Goal: Information Seeking & Learning: Compare options

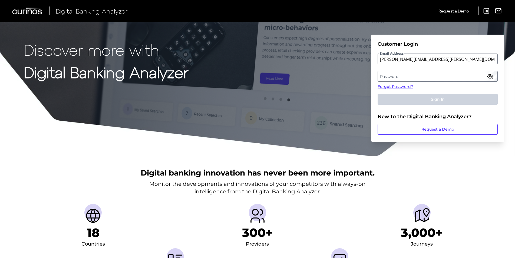
type input "[PERSON_NAME][EMAIL_ADDRESS][PERSON_NAME][DOMAIN_NAME]"
click at [409, 76] on label "Password" at bounding box center [437, 76] width 119 height 10
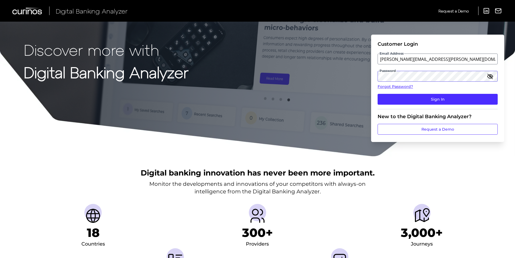
click at [378, 94] on button "Sign In" at bounding box center [438, 99] width 120 height 11
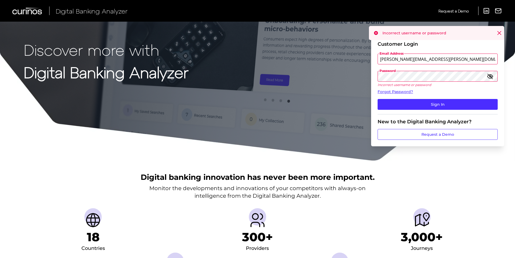
click at [363, 76] on div "Discover more with Digital Banking Analyzer Customer Login Email Address [PERSO…" at bounding box center [257, 80] width 515 height 161
click at [492, 76] on icon "button" at bounding box center [490, 76] width 6 height 6
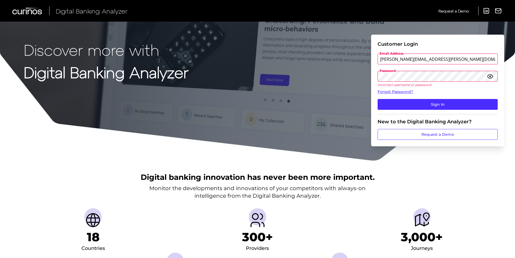
click at [378, 99] on button "Sign In" at bounding box center [438, 104] width 120 height 11
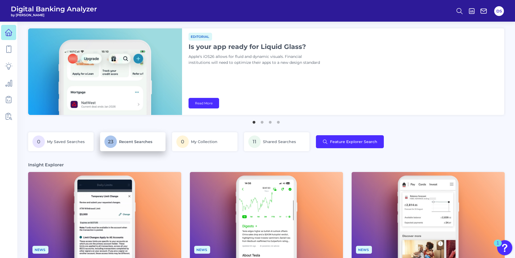
click at [132, 140] on span "Recent Searches" at bounding box center [135, 141] width 33 height 5
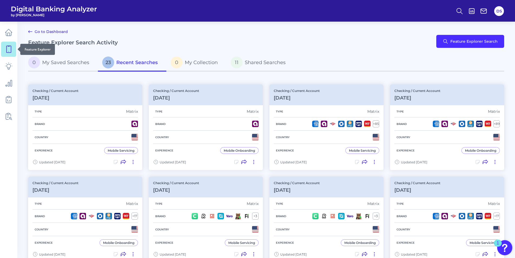
click at [8, 51] on icon at bounding box center [9, 49] width 8 height 8
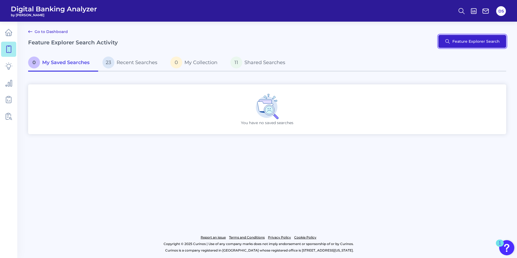
click at [472, 39] on button "Feature Explorer Search" at bounding box center [473, 41] width 68 height 13
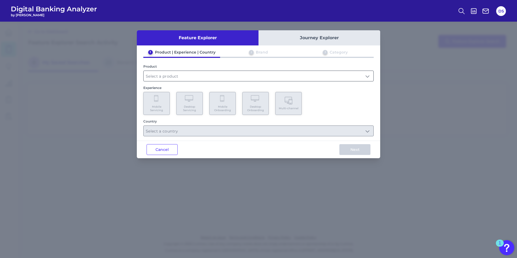
click at [164, 80] on input "text" at bounding box center [259, 76] width 230 height 10
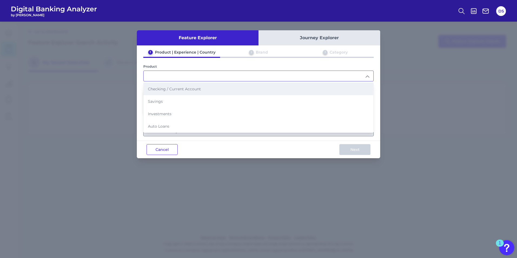
click at [161, 91] on span "Checking / Current Account" at bounding box center [174, 89] width 53 height 5
type input "Checking / Current Account"
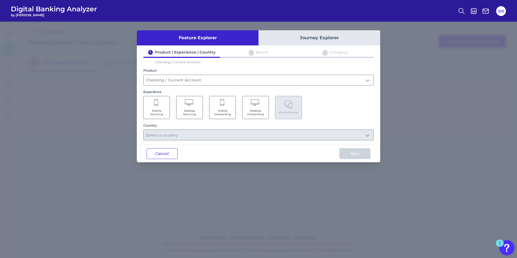
click at [161, 111] on span "Mobile Servicing" at bounding box center [156, 112] width 21 height 7
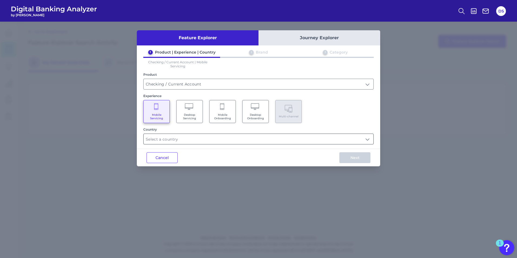
click at [165, 138] on input "text" at bounding box center [259, 139] width 230 height 10
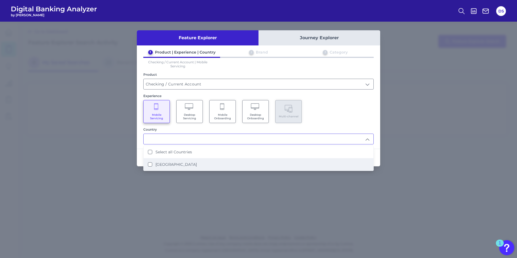
click at [170, 166] on label "[GEOGRAPHIC_DATA]" at bounding box center [176, 164] width 41 height 5
type input "Select all Countries"
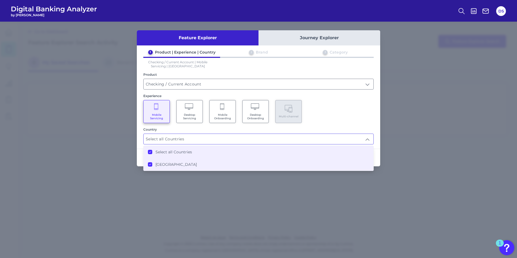
click at [269, 195] on div "Feature Explorer Journey Explorer 1 Product | Experience | Country 2 Brand 3 Ca…" at bounding box center [258, 140] width 517 height 237
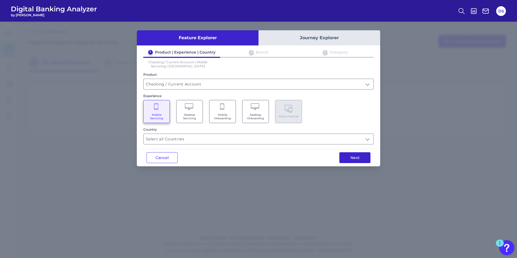
click at [370, 155] on button "Next" at bounding box center [355, 157] width 31 height 11
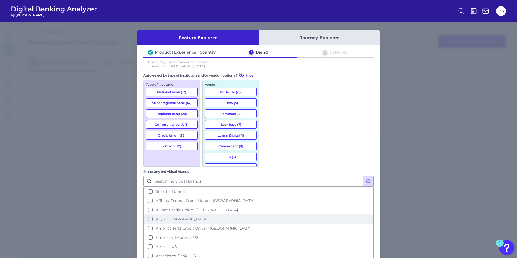
click at [269, 215] on button "Ally - [GEOGRAPHIC_DATA]" at bounding box center [258, 219] width 229 height 9
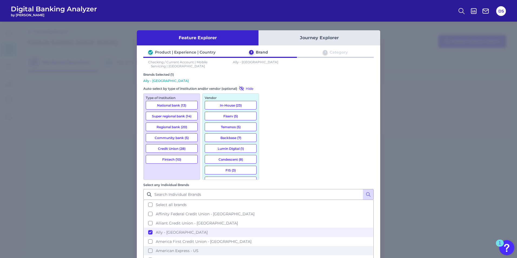
click at [268, 246] on button "American Express - US" at bounding box center [258, 250] width 229 height 9
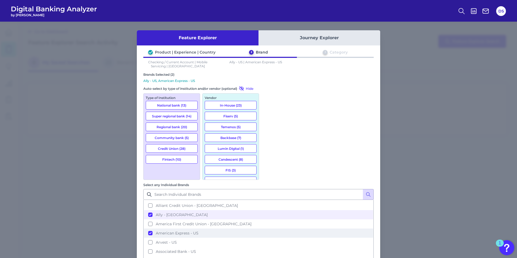
scroll to position [27, 0]
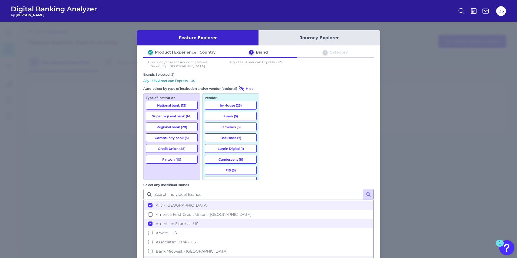
click at [268, 256] on button "Bank of America - [GEOGRAPHIC_DATA]" at bounding box center [258, 260] width 229 height 9
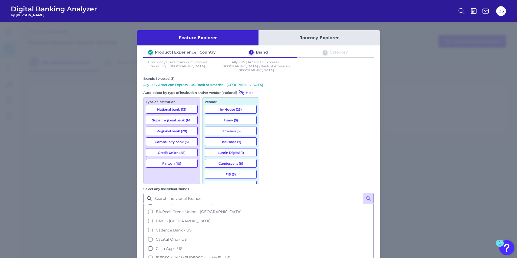
scroll to position [135, 0]
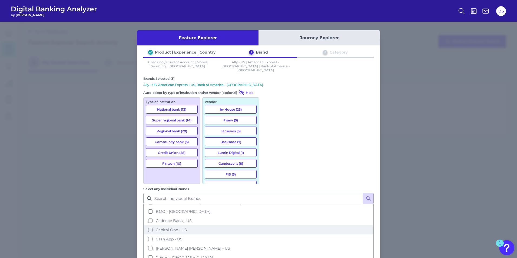
click at [268, 225] on button "Capital One - US" at bounding box center [258, 229] width 229 height 9
click at [268, 235] on button "Cash App - US" at bounding box center [258, 239] width 229 height 9
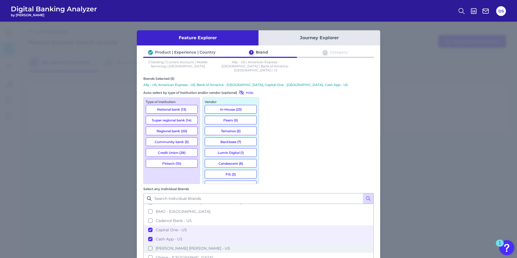
click at [269, 244] on button "[PERSON_NAME] [PERSON_NAME] - US" at bounding box center [258, 248] width 229 height 9
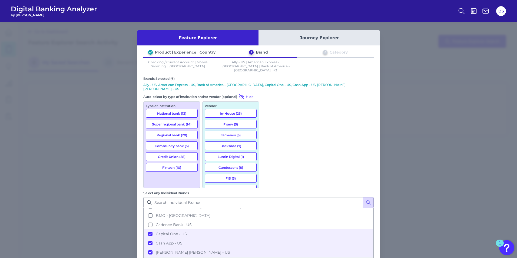
click at [268, 257] on button "Chime - [GEOGRAPHIC_DATA]" at bounding box center [258, 261] width 229 height 9
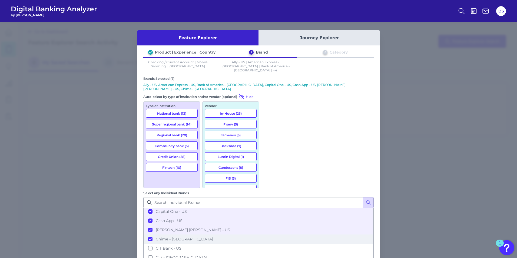
scroll to position [162, 0]
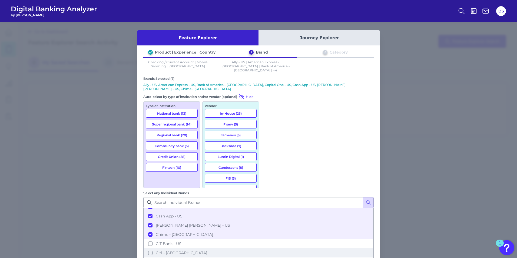
click at [269, 248] on button "Citi - [GEOGRAPHIC_DATA]" at bounding box center [258, 252] width 229 height 9
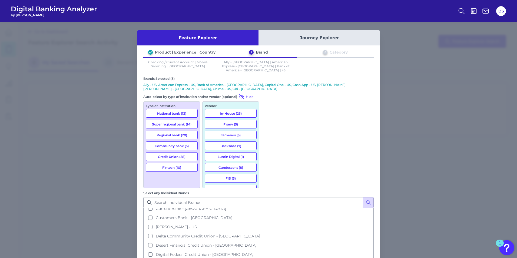
scroll to position [271, 0]
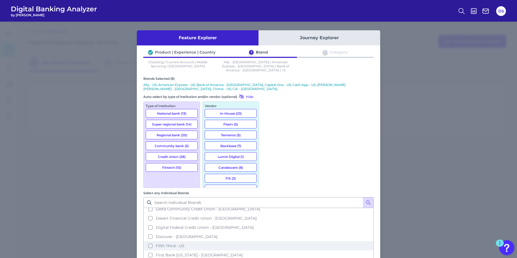
click at [268, 241] on button "Fifth Third - US" at bounding box center [258, 245] width 229 height 9
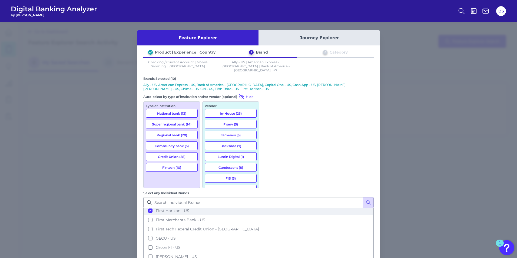
scroll to position [379, 0]
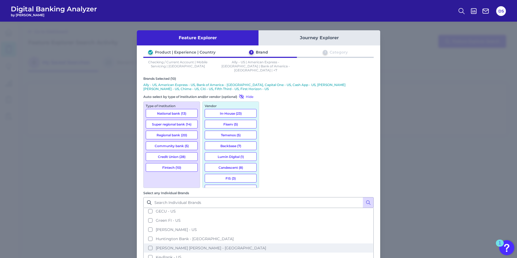
click at [268, 244] on button "[PERSON_NAME] [PERSON_NAME] - [GEOGRAPHIC_DATA]" at bounding box center [258, 248] width 229 height 9
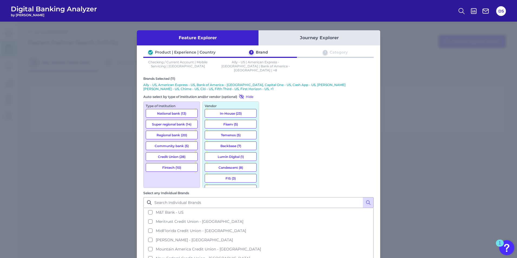
scroll to position [487, 0]
click at [268, 246] on button "Navy Federal Credit Union - [GEOGRAPHIC_DATA]" at bounding box center [258, 250] width 229 height 9
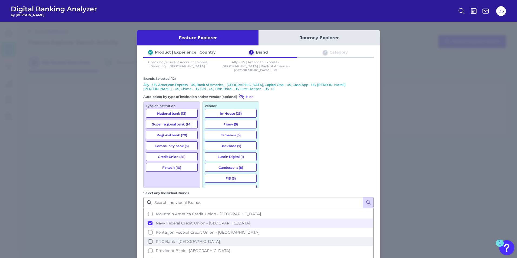
click at [268, 237] on button "PNC Bank - [GEOGRAPHIC_DATA]" at bounding box center [258, 241] width 229 height 9
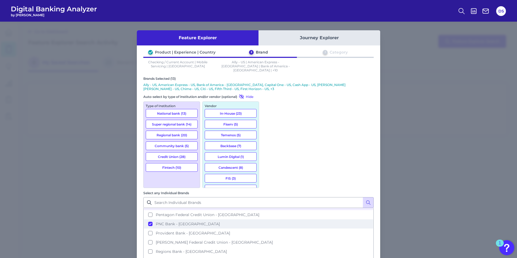
scroll to position [541, 0]
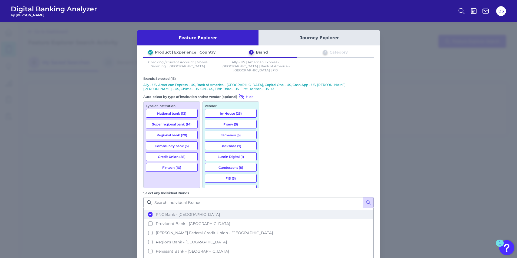
click at [268, 238] on button "Regions Bank - [GEOGRAPHIC_DATA]" at bounding box center [258, 242] width 229 height 9
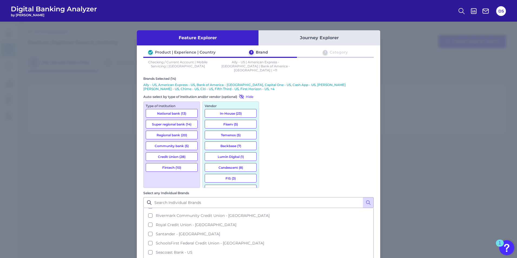
scroll to position [622, 0]
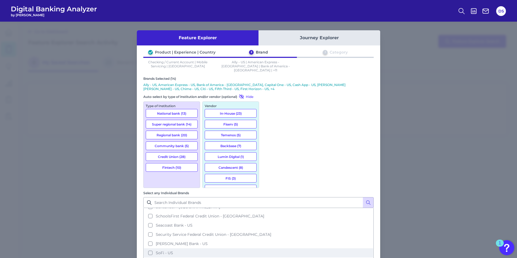
click at [268, 248] on button "SoFi - US" at bounding box center [258, 252] width 229 height 9
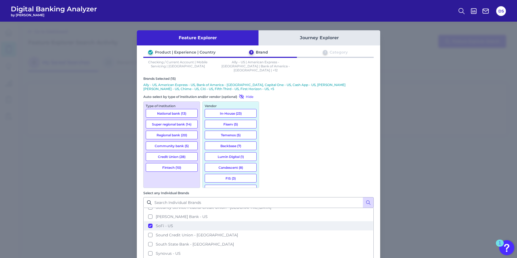
scroll to position [677, 0]
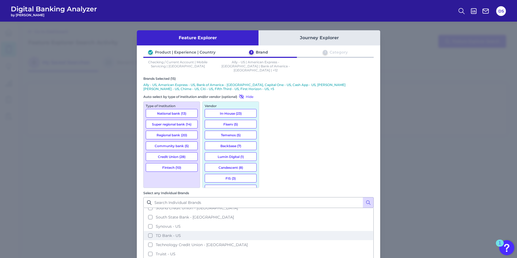
click at [266, 231] on button "TD Bank - US" at bounding box center [258, 235] width 229 height 9
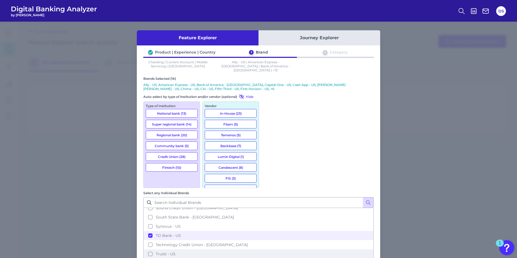
click at [269, 250] on button "Truist - US" at bounding box center [258, 254] width 229 height 9
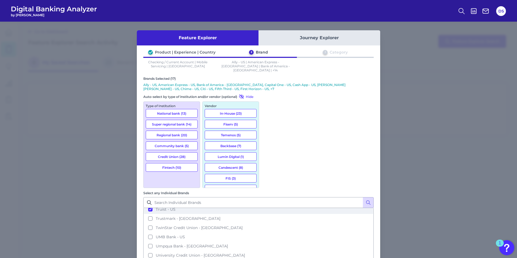
scroll to position [731, 0]
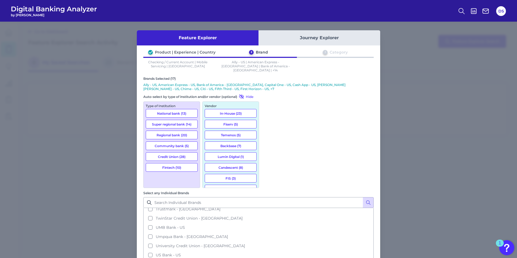
click at [269, 251] on button "US Bank - US" at bounding box center [258, 255] width 229 height 9
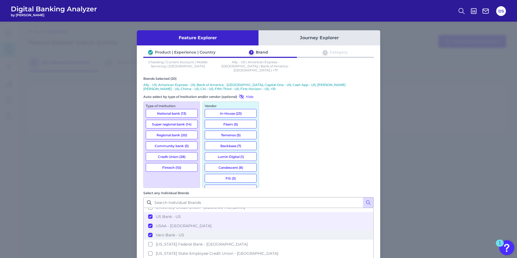
scroll to position [781, 0]
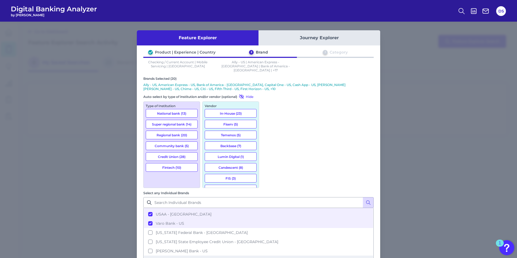
click at [267, 256] on button "[PERSON_NAME] Fargo - [GEOGRAPHIC_DATA]" at bounding box center [258, 260] width 229 height 9
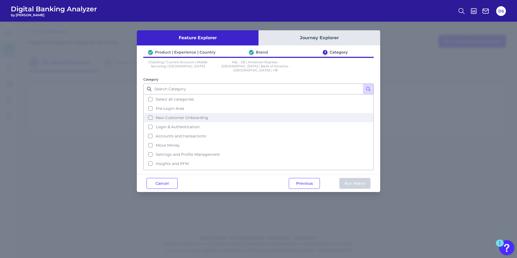
click at [151, 114] on button "New Customer Onboarding" at bounding box center [258, 117] width 229 height 9
click at [341, 182] on button "Run Matrix" at bounding box center [355, 183] width 31 height 11
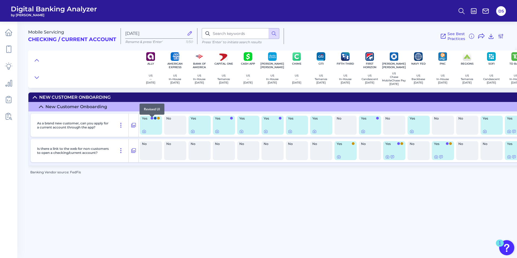
click at [151, 120] on div at bounding box center [151, 117] width 5 height 5
click at [151, 119] on div at bounding box center [151, 117] width 5 height 5
click at [143, 134] on icon at bounding box center [144, 131] width 4 height 4
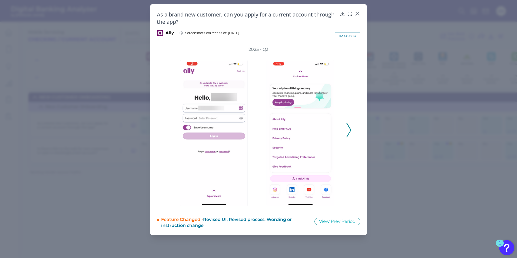
click at [349, 126] on icon at bounding box center [349, 130] width 5 height 15
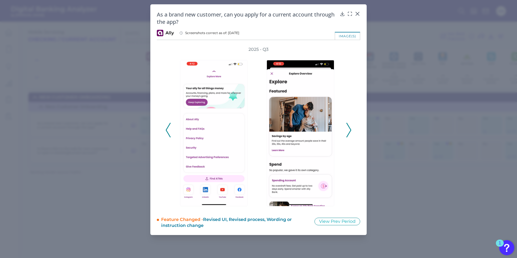
click at [349, 126] on icon at bounding box center [349, 130] width 5 height 15
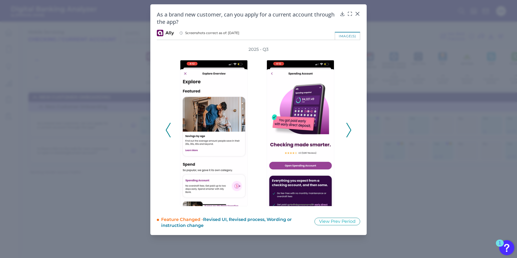
click at [349, 126] on icon at bounding box center [349, 130] width 5 height 15
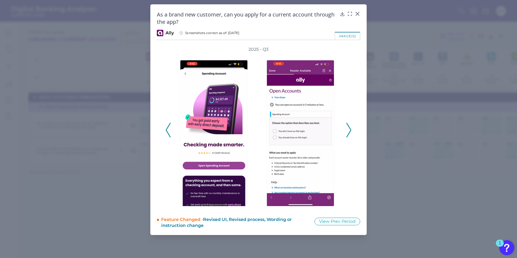
click at [349, 126] on icon at bounding box center [349, 130] width 5 height 15
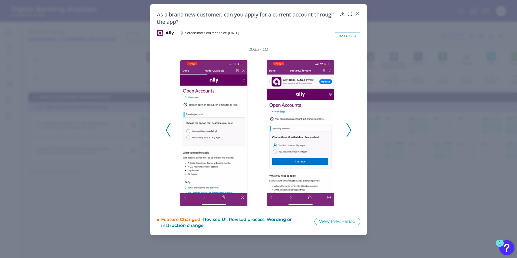
click at [349, 126] on icon at bounding box center [349, 130] width 5 height 15
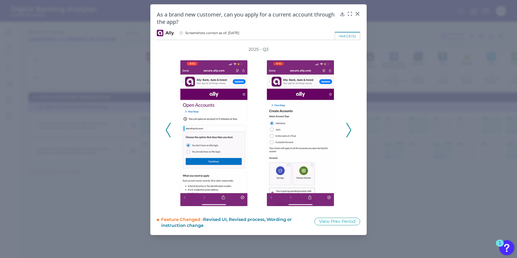
click at [349, 126] on icon at bounding box center [349, 130] width 5 height 15
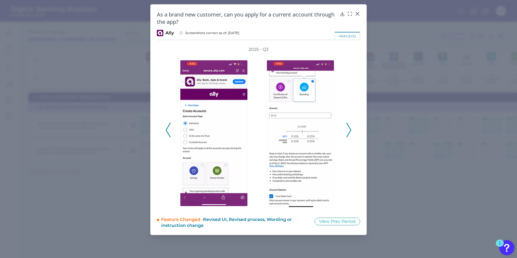
click at [349, 126] on icon at bounding box center [349, 130] width 5 height 15
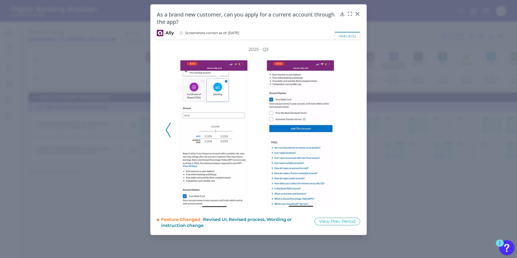
click at [349, 126] on div "2025 - Q3" at bounding box center [259, 128] width 186 height 162
click at [357, 12] on icon at bounding box center [357, 13] width 5 height 5
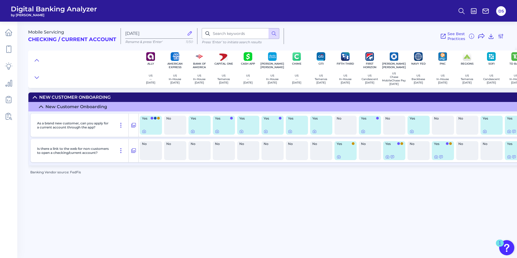
click at [158, 132] on div at bounding box center [151, 131] width 18 height 4
click at [218, 132] on icon at bounding box center [217, 131] width 1 height 1
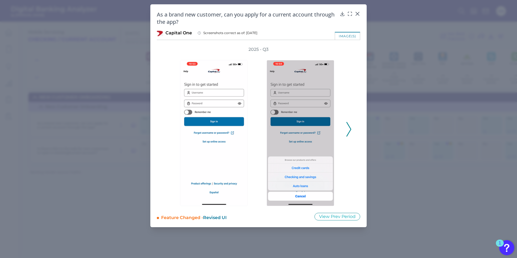
click at [348, 127] on icon at bounding box center [349, 129] width 5 height 15
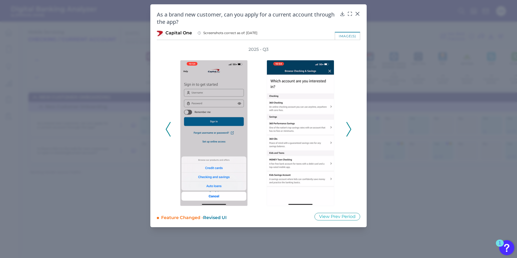
click at [348, 127] on icon at bounding box center [349, 129] width 5 height 15
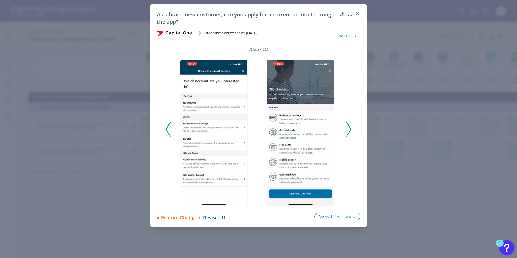
click at [348, 127] on icon at bounding box center [349, 129] width 5 height 15
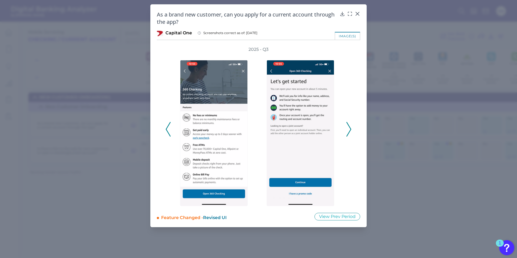
click at [348, 127] on icon at bounding box center [349, 129] width 5 height 15
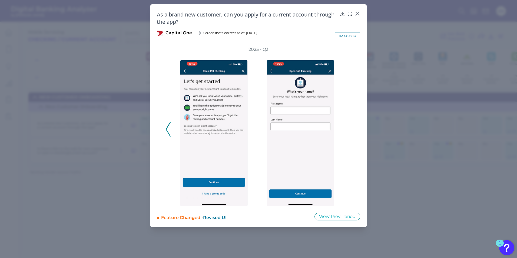
click at [348, 127] on div "2025 - Q3" at bounding box center [259, 127] width 186 height 160
click at [357, 15] on icon at bounding box center [357, 13] width 3 height 3
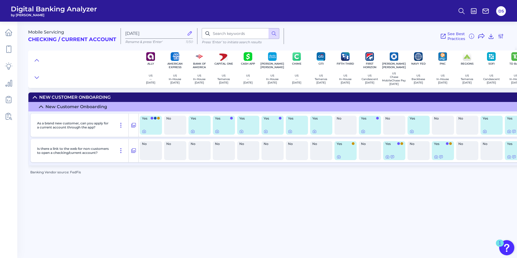
scroll to position [0, 135]
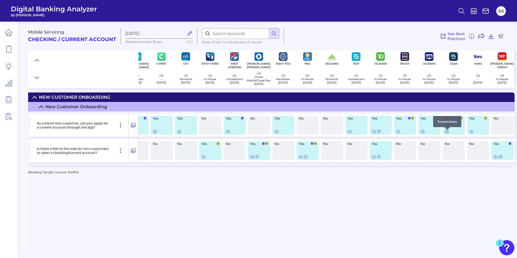
click at [447, 133] on icon at bounding box center [447, 131] width 4 height 4
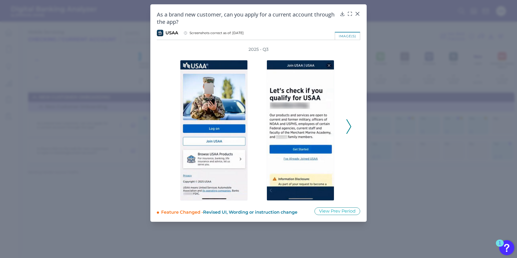
click at [350, 126] on icon at bounding box center [349, 126] width 5 height 15
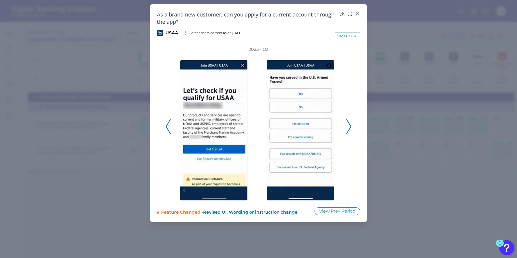
click at [350, 126] on icon at bounding box center [349, 126] width 5 height 15
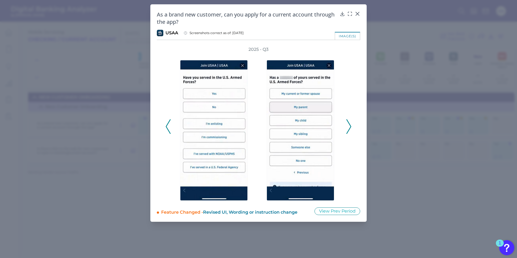
click at [350, 126] on icon at bounding box center [349, 126] width 5 height 15
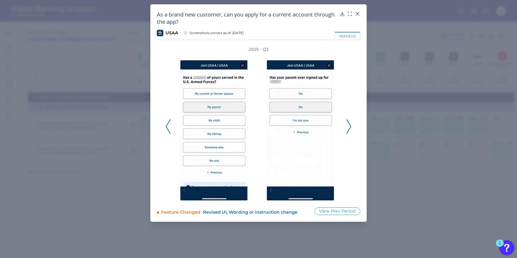
click at [350, 126] on icon at bounding box center [349, 126] width 5 height 15
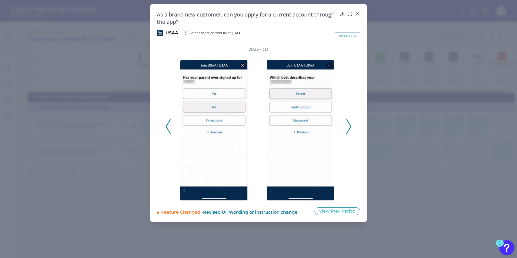
click at [350, 126] on icon at bounding box center [349, 126] width 5 height 15
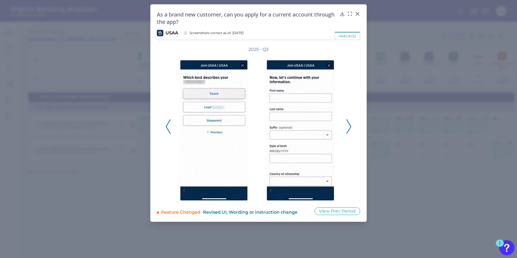
click at [350, 126] on icon at bounding box center [349, 126] width 5 height 15
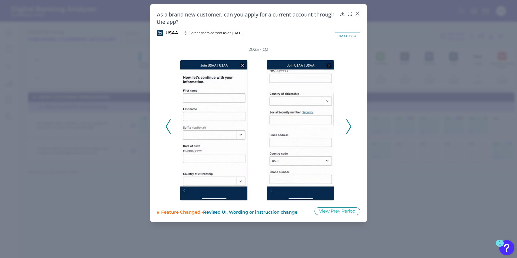
click at [350, 126] on icon at bounding box center [349, 126] width 5 height 15
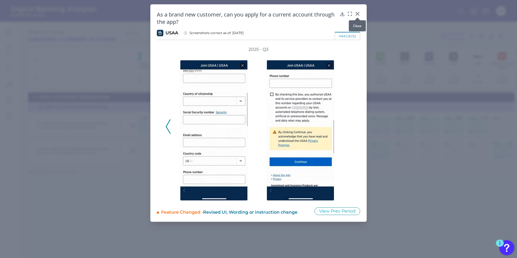
click at [355, 12] on icon at bounding box center [357, 13] width 5 height 5
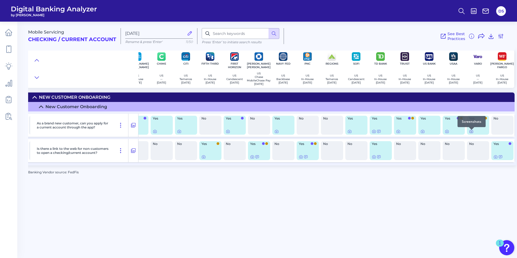
click at [472, 132] on icon at bounding box center [471, 131] width 1 height 1
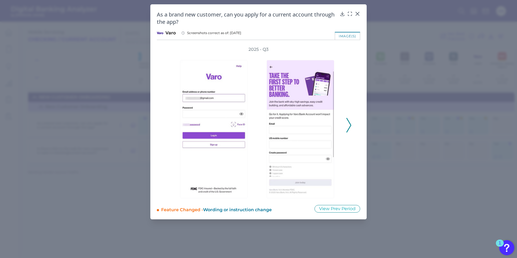
click at [349, 123] on icon at bounding box center [349, 125] width 5 height 15
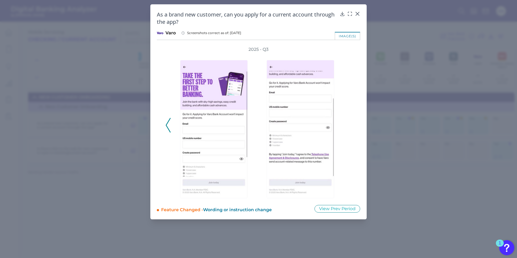
click at [349, 123] on div "2025 - Q3" at bounding box center [259, 123] width 186 height 152
click at [356, 12] on icon at bounding box center [357, 13] width 5 height 5
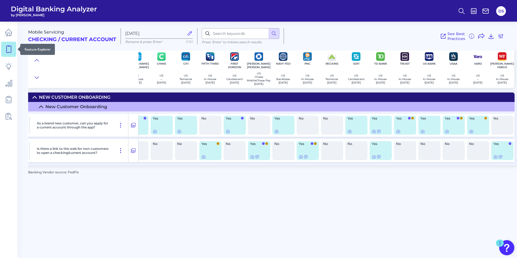
click at [8, 48] on icon at bounding box center [9, 49] width 8 height 8
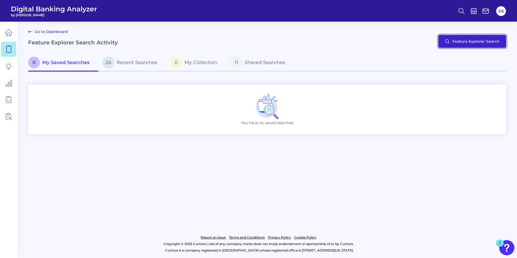
click at [474, 39] on button "Feature Explorer Search" at bounding box center [473, 41] width 68 height 13
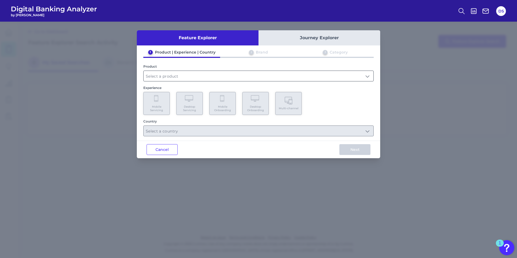
click at [163, 73] on input "text" at bounding box center [259, 76] width 230 height 10
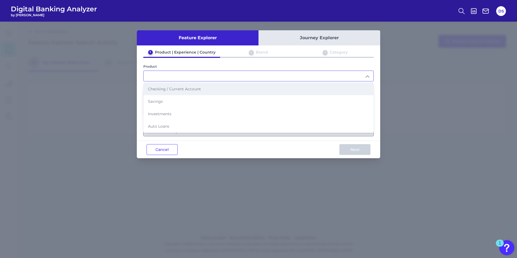
click at [168, 92] on li "Checking / Current Account" at bounding box center [259, 89] width 230 height 12
type input "Checking / Current Account"
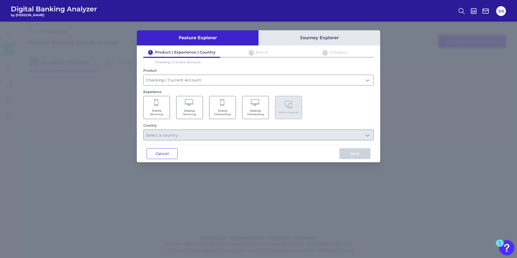
click at [154, 107] on Servicing "Mobile Servicing" at bounding box center [156, 107] width 27 height 23
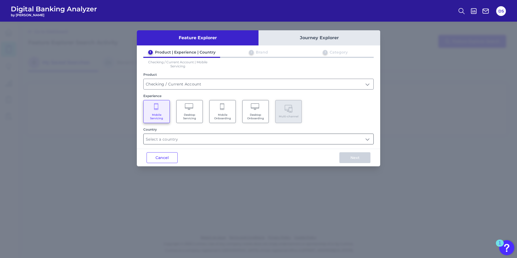
click at [169, 138] on input "text" at bounding box center [259, 139] width 230 height 10
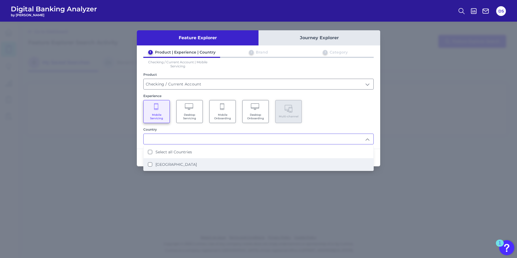
click at [173, 164] on label "[GEOGRAPHIC_DATA]" at bounding box center [176, 164] width 41 height 5
type input "Select all Countries"
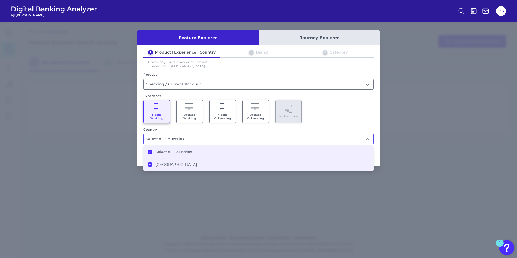
click at [374, 107] on div "Mobile Servicing Desktop Servicing Mobile Onboarding Desktop Onboarding Multi-c…" at bounding box center [258, 111] width 231 height 23
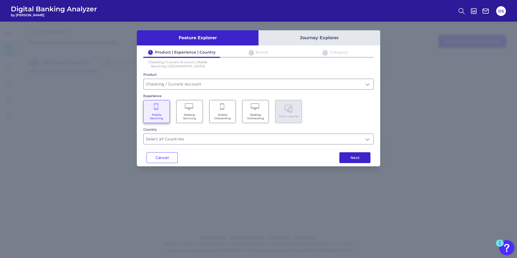
click at [350, 159] on button "Next" at bounding box center [355, 157] width 31 height 11
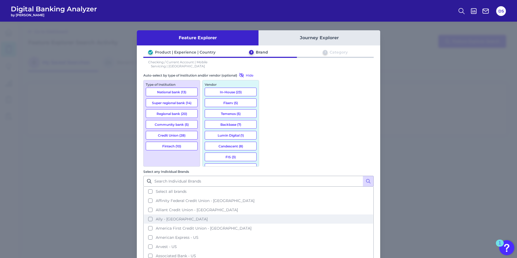
click at [268, 215] on button "Ally - [GEOGRAPHIC_DATA]" at bounding box center [258, 219] width 229 height 9
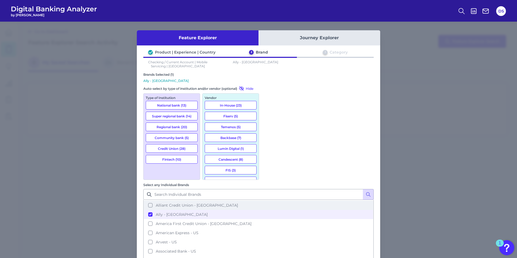
scroll to position [27, 0]
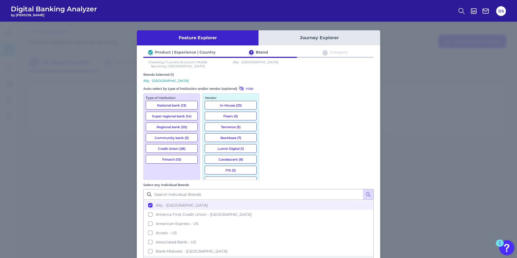
click at [269, 256] on button "Bank of America - [GEOGRAPHIC_DATA]" at bounding box center [258, 260] width 229 height 9
click at [267, 219] on button "American Express - US" at bounding box center [258, 223] width 229 height 9
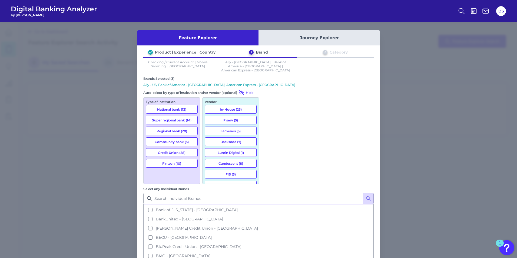
scroll to position [108, 0]
click at [268, 253] on button "Capital One - US" at bounding box center [258, 257] width 229 height 9
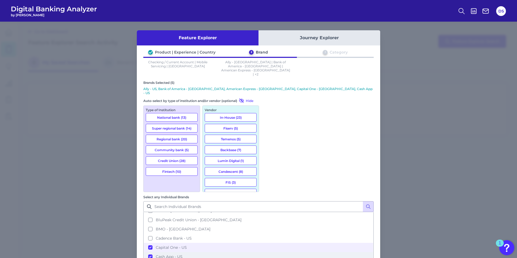
scroll to position [135, 0]
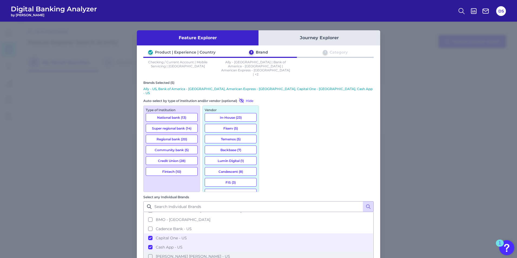
click at [269, 252] on button "[PERSON_NAME] [PERSON_NAME] - US" at bounding box center [258, 256] width 229 height 9
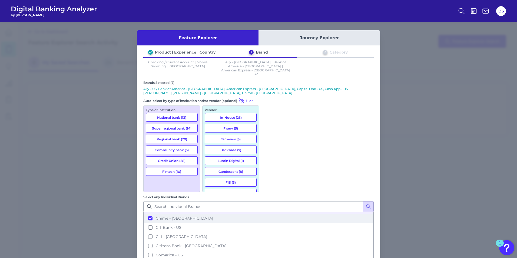
scroll to position [189, 0]
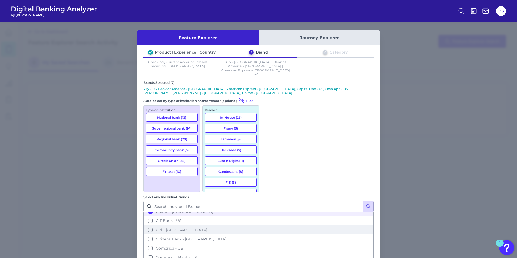
click at [268, 225] on button "Citi - [GEOGRAPHIC_DATA]" at bounding box center [258, 229] width 229 height 9
click at [268, 235] on button "Citizens Bank - [GEOGRAPHIC_DATA]" at bounding box center [258, 239] width 229 height 9
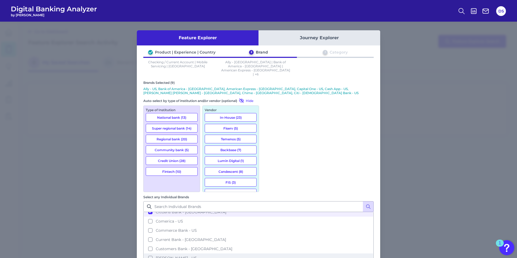
scroll to position [244, 0]
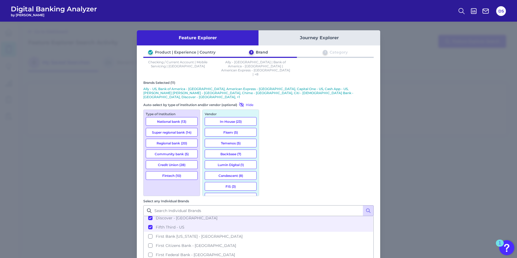
scroll to position [298, 0]
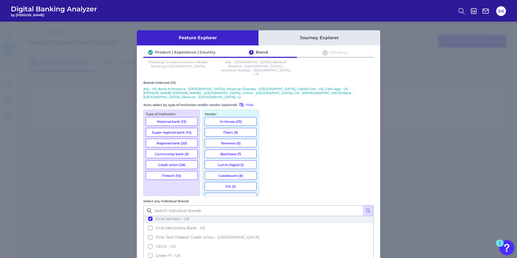
scroll to position [379, 0]
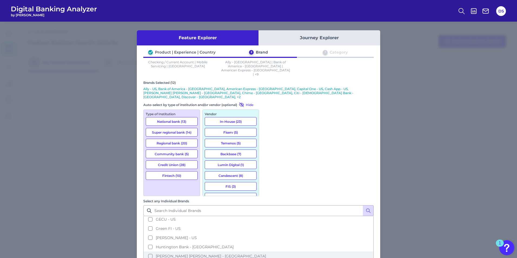
click at [269, 252] on button "[PERSON_NAME] [PERSON_NAME] - [GEOGRAPHIC_DATA]" at bounding box center [258, 256] width 229 height 9
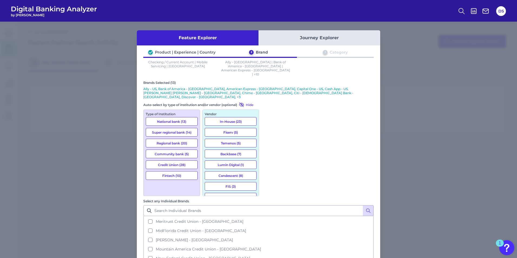
scroll to position [514, 0]
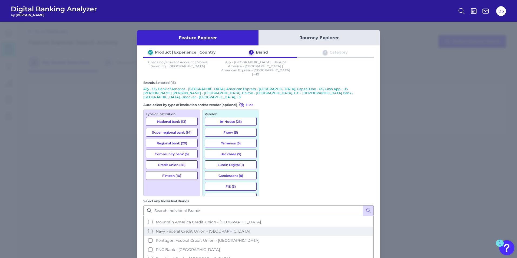
click at [267, 227] on button "Navy Federal Credit Union - [GEOGRAPHIC_DATA]" at bounding box center [258, 231] width 229 height 9
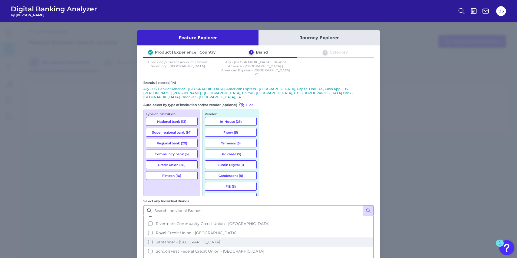
scroll to position [622, 0]
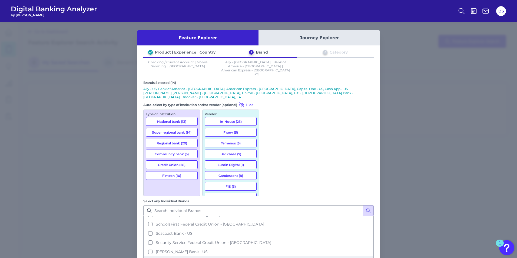
click at [268, 257] on button "SoFi - US" at bounding box center [258, 261] width 229 height 9
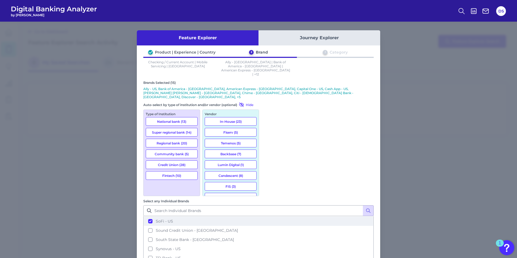
scroll to position [677, 0]
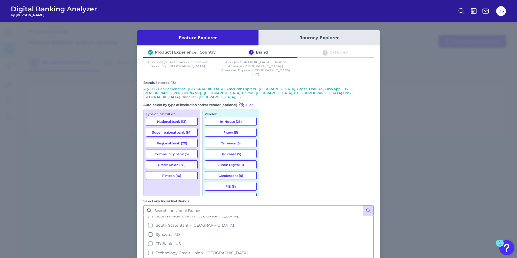
click at [267, 258] on button "Truist - US" at bounding box center [258, 262] width 229 height 9
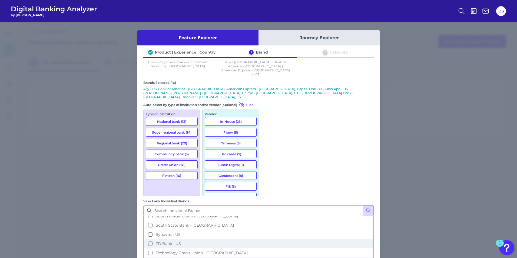
click at [269, 239] on button "TD Bank - US" at bounding box center [258, 243] width 229 height 9
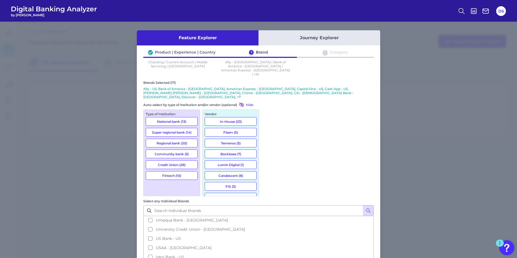
scroll to position [758, 0]
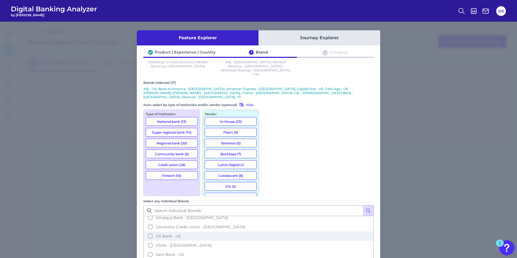
click at [268, 232] on button "US Bank - US" at bounding box center [258, 236] width 229 height 9
click at [268, 241] on button "USAA - [GEOGRAPHIC_DATA]" at bounding box center [258, 245] width 229 height 9
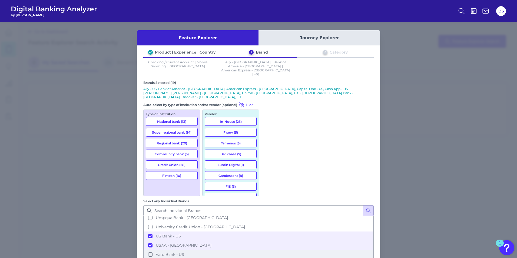
click at [269, 250] on button "Varo Bank - US" at bounding box center [258, 254] width 229 height 9
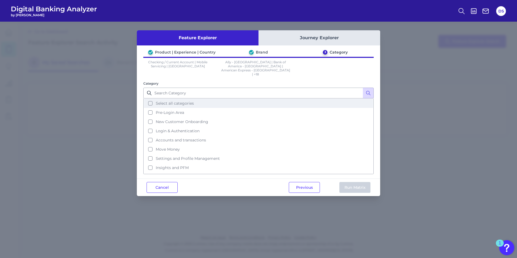
click at [152, 99] on button "Select all categories" at bounding box center [258, 103] width 229 height 9
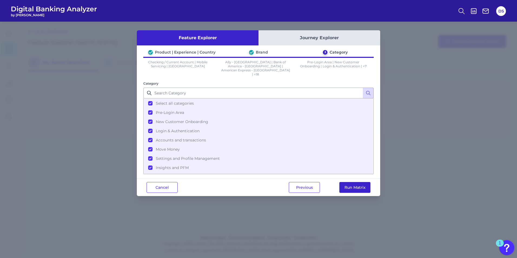
click at [343, 182] on button "Run Matrix" at bounding box center [355, 187] width 31 height 11
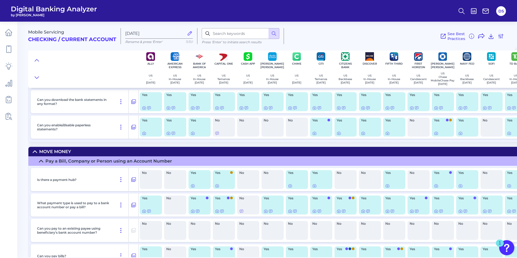
scroll to position [2544, 0]
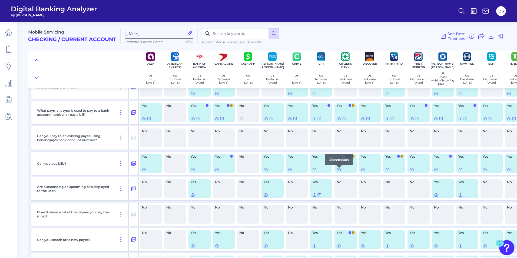
click at [339, 170] on icon at bounding box center [339, 169] width 1 height 1
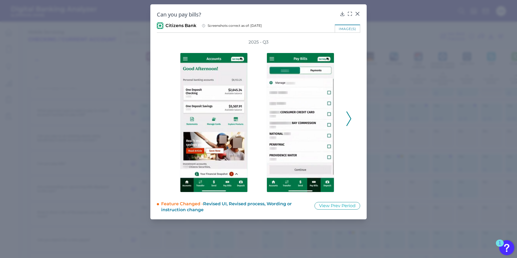
click at [348, 119] on icon at bounding box center [349, 119] width 5 height 15
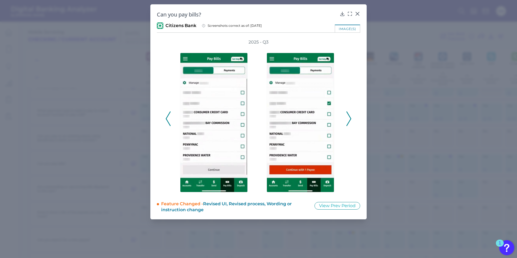
click at [348, 119] on icon at bounding box center [349, 119] width 5 height 15
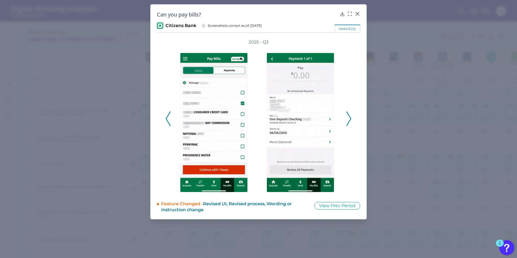
click at [348, 119] on icon at bounding box center [349, 119] width 5 height 15
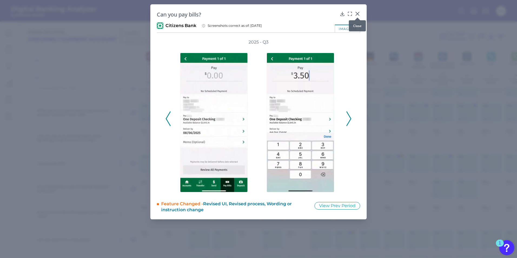
click at [356, 12] on icon at bounding box center [357, 13] width 5 height 5
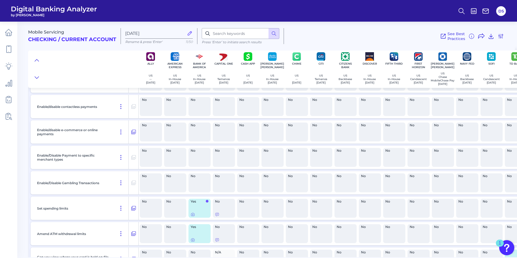
scroll to position [4736, 0]
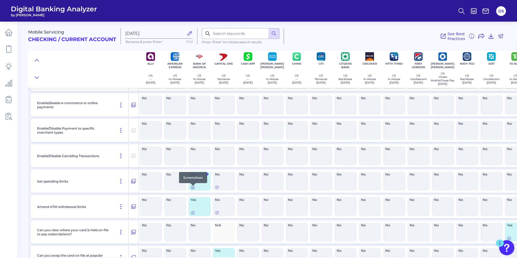
click at [193, 188] on icon at bounding box center [192, 187] width 1 height 1
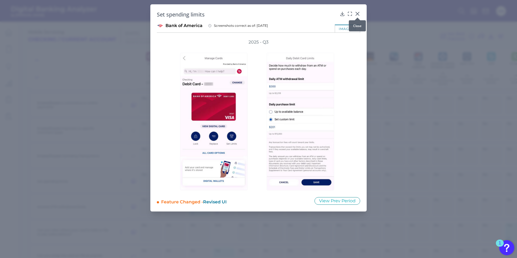
click at [357, 14] on icon at bounding box center [357, 13] width 3 height 3
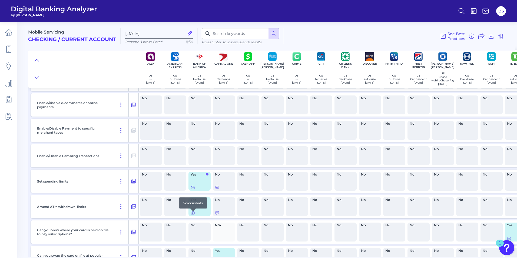
click at [193, 215] on icon at bounding box center [193, 213] width 4 height 4
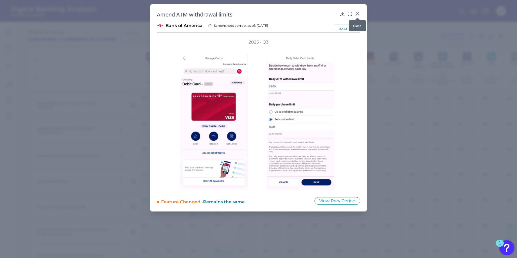
click at [359, 14] on icon at bounding box center [357, 13] width 5 height 5
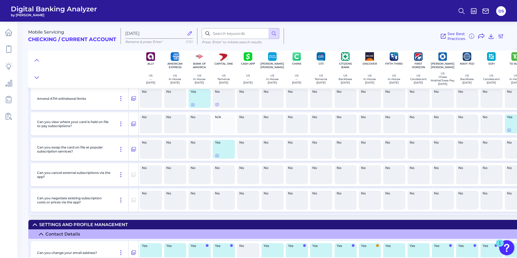
scroll to position [4980, 0]
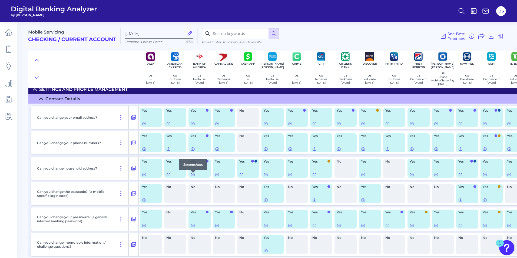
click at [192, 176] on icon at bounding box center [193, 174] width 4 height 4
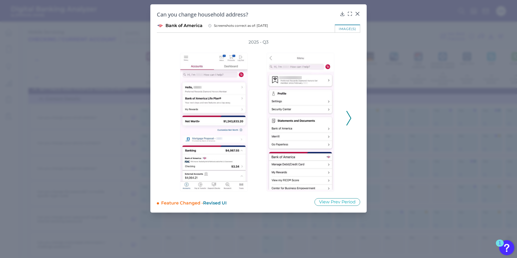
click at [351, 120] on icon at bounding box center [349, 118] width 5 height 15
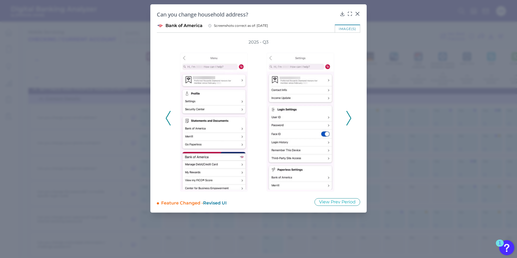
click at [351, 120] on icon at bounding box center [349, 118] width 5 height 15
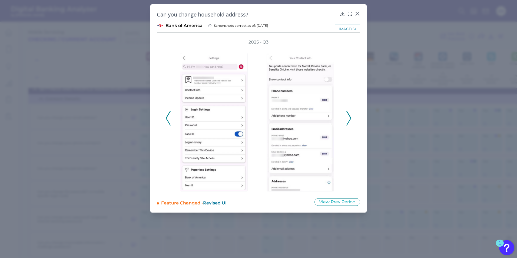
click at [351, 120] on icon at bounding box center [349, 118] width 5 height 15
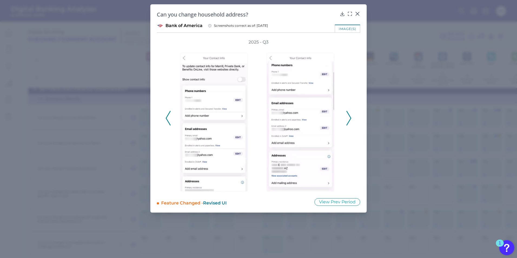
click at [351, 120] on icon at bounding box center [349, 118] width 5 height 15
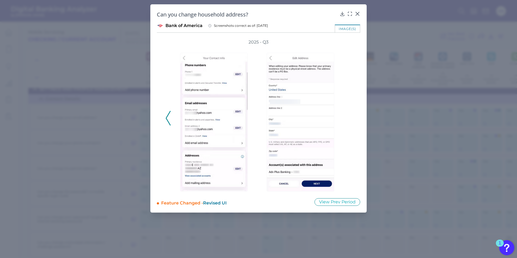
click at [351, 120] on div "2025 - Q3" at bounding box center [259, 115] width 186 height 152
click at [357, 15] on div at bounding box center [357, 17] width 5 height 5
click at [357, 14] on icon at bounding box center [357, 13] width 3 height 3
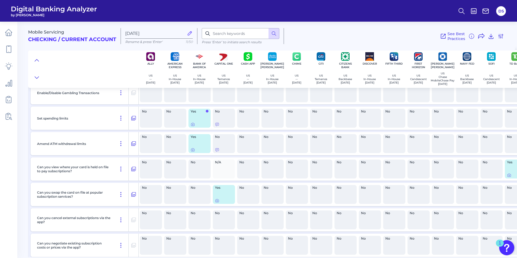
scroll to position [4790, 0]
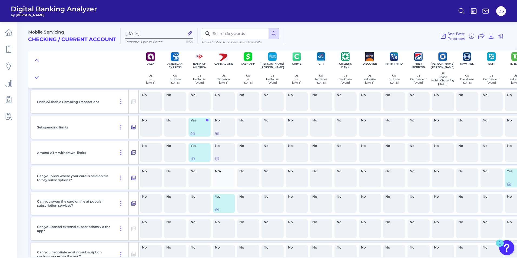
click at [79, 71] on div at bounding box center [83, 69] width 110 height 38
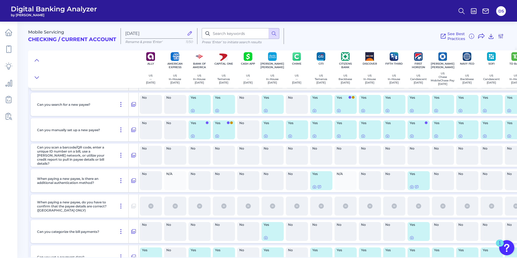
scroll to position [2598, 0]
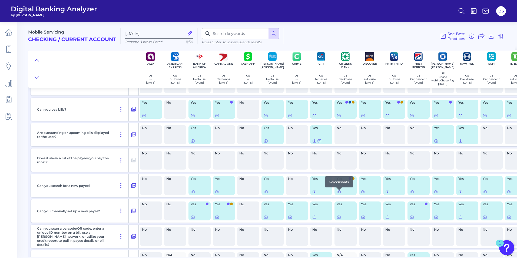
click at [340, 194] on icon at bounding box center [339, 192] width 4 height 4
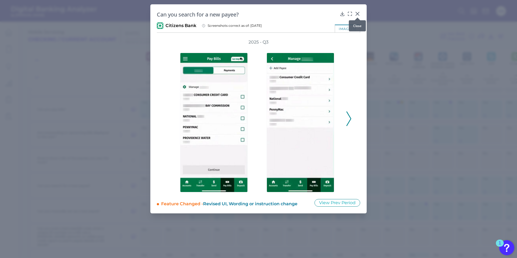
click at [357, 12] on icon at bounding box center [357, 13] width 5 height 5
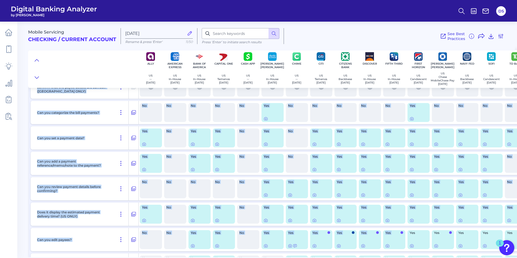
drag, startPoint x: 384, startPoint y: 255, endPoint x: 393, endPoint y: 255, distance: 8.7
click at [393, 255] on div "Is there a payment hub? No No Yes Yes No No Yes Yes No No Yes No Yes Yes No Yes…" at bounding box center [340, 126] width 624 height 614
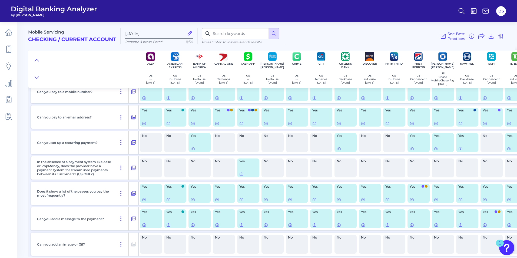
scroll to position [3161, 0]
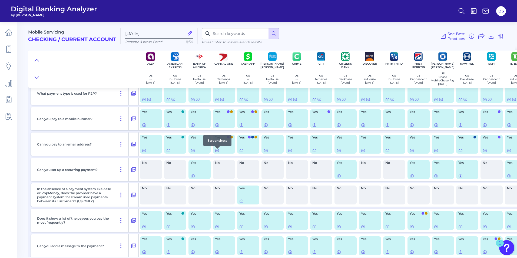
click at [218, 151] on icon at bounding box center [217, 150] width 1 height 1
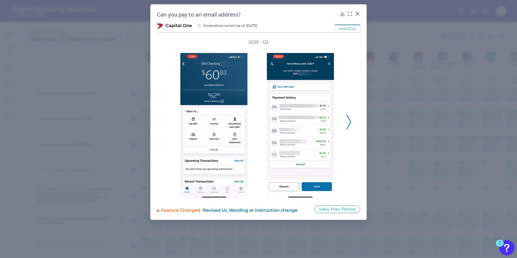
click at [350, 122] on icon at bounding box center [349, 122] width 5 height 15
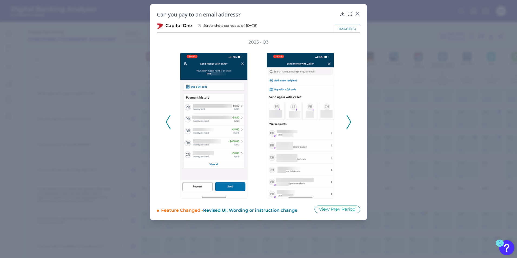
click at [350, 122] on icon at bounding box center [349, 122] width 5 height 15
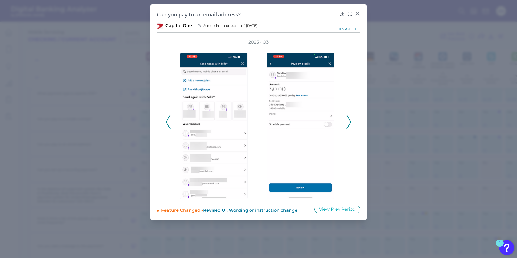
click at [350, 122] on icon at bounding box center [349, 122] width 5 height 15
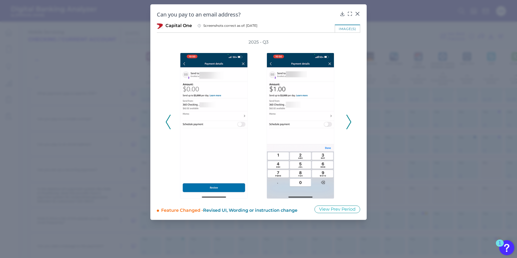
click at [350, 122] on icon at bounding box center [349, 122] width 5 height 15
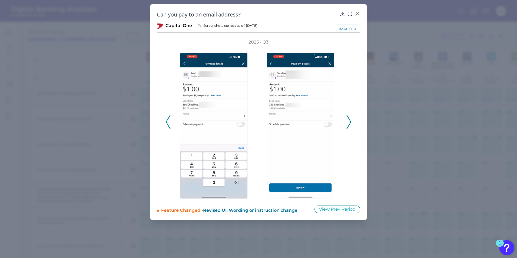
click at [350, 122] on icon at bounding box center [349, 122] width 5 height 15
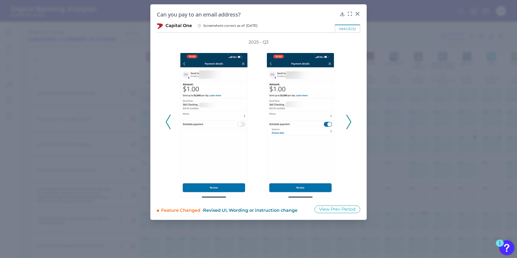
click at [350, 122] on icon at bounding box center [349, 122] width 5 height 15
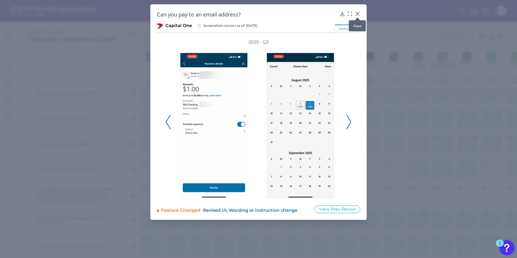
click at [359, 12] on icon at bounding box center [357, 13] width 5 height 5
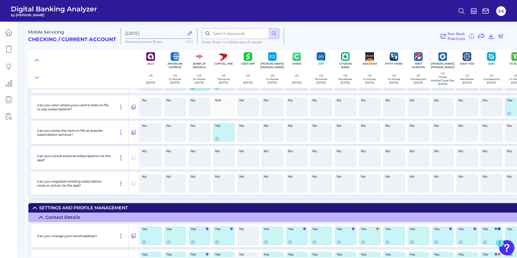
scroll to position [4866, 0]
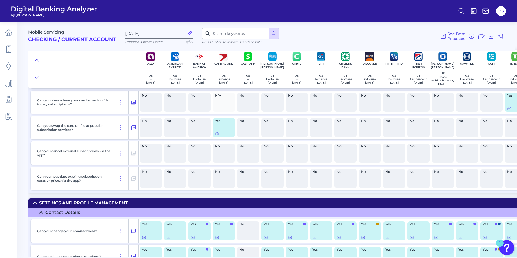
click at [225, 197] on div "Mobile Servicing Checking / Current Account [DATE] Rename & press 'Enter' 11/50…" at bounding box center [272, 138] width 489 height 240
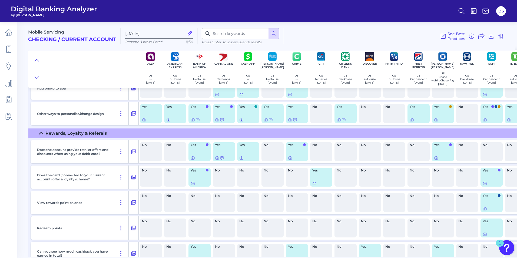
scroll to position [6057, 0]
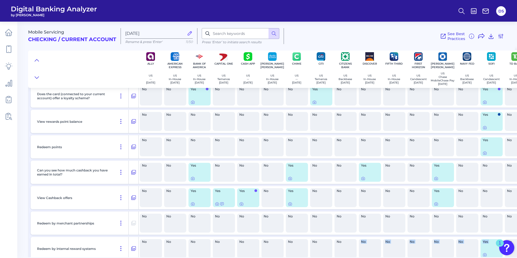
drag, startPoint x: 361, startPoint y: 257, endPoint x: 494, endPoint y: 257, distance: 132.9
click at [494, 257] on main "Mobile Servicing Checking / Current Account [DATE] Rename & press 'Enter' 11/50…" at bounding box center [258, 129] width 517 height 258
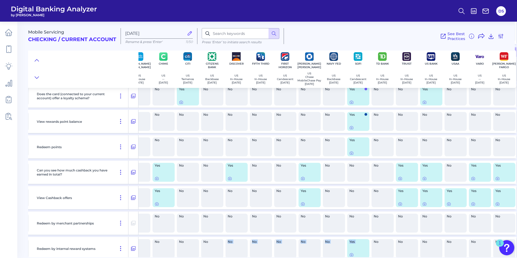
scroll to position [6057, 137]
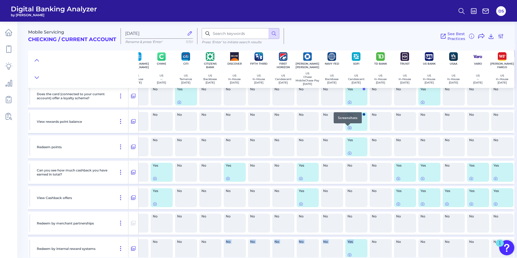
click at [348, 129] on icon at bounding box center [349, 127] width 3 height 3
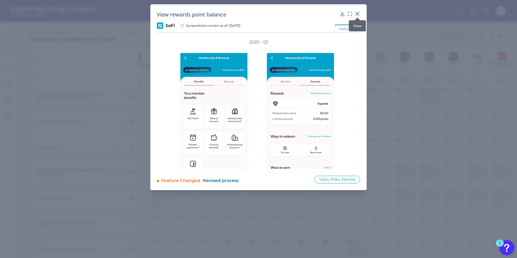
click at [360, 12] on icon at bounding box center [357, 13] width 5 height 5
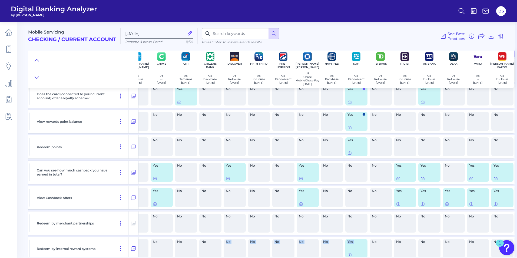
scroll to position [6003, 137]
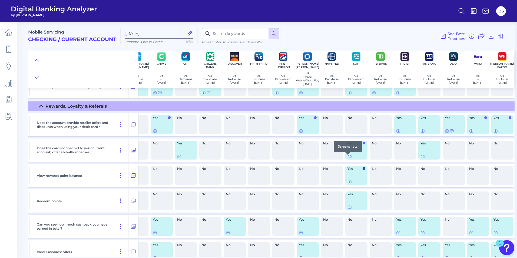
click at [348, 158] on icon at bounding box center [350, 156] width 4 height 4
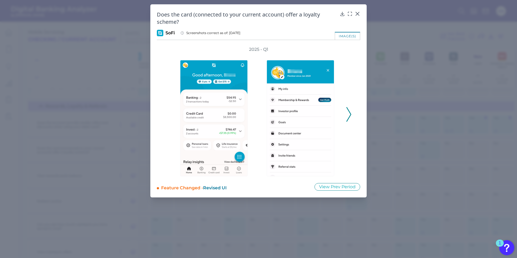
click at [349, 113] on icon at bounding box center [349, 114] width 5 height 15
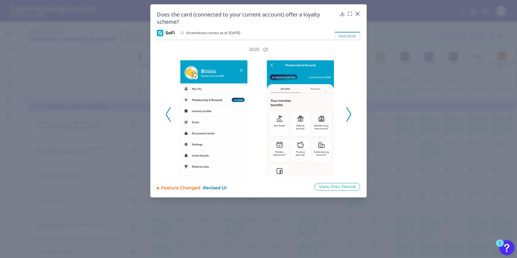
click at [349, 113] on icon at bounding box center [349, 114] width 5 height 15
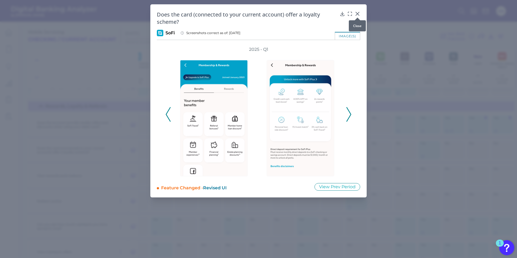
click at [356, 14] on icon at bounding box center [357, 13] width 5 height 5
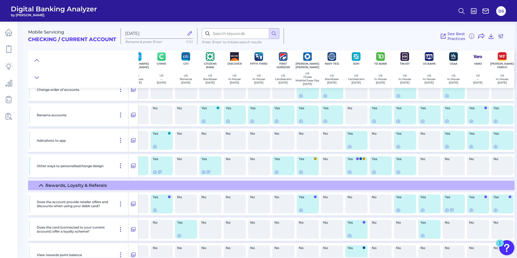
scroll to position [5894, 137]
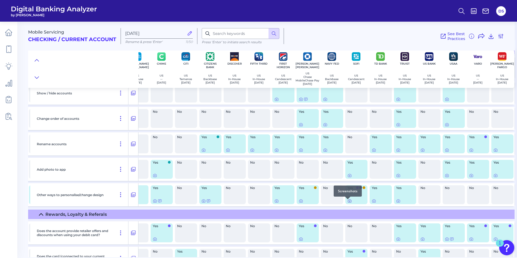
click at [348, 203] on icon at bounding box center [350, 201] width 4 height 4
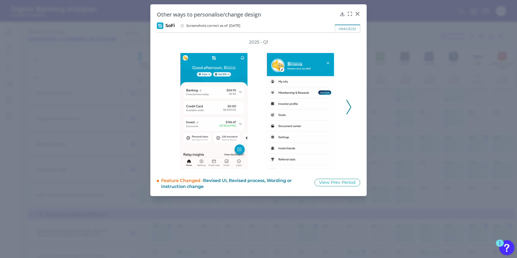
click at [351, 104] on icon at bounding box center [349, 107] width 5 height 15
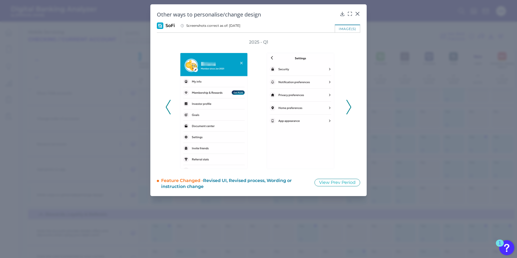
click at [351, 104] on icon at bounding box center [349, 107] width 5 height 15
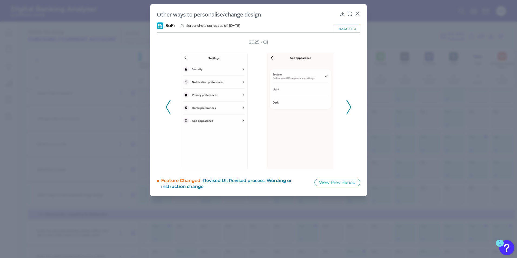
click at [351, 104] on icon at bounding box center [349, 107] width 5 height 15
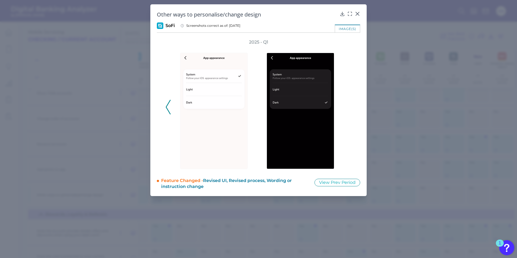
click at [351, 104] on div "2025 - Q1" at bounding box center [259, 104] width 186 height 130
click at [356, 15] on div at bounding box center [357, 17] width 5 height 5
click at [356, 13] on icon at bounding box center [357, 13] width 5 height 5
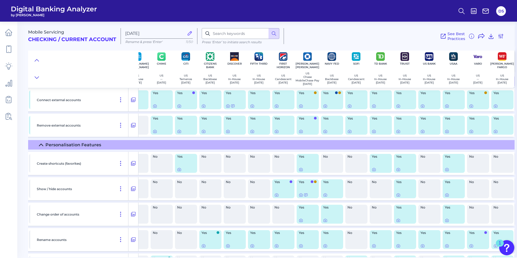
scroll to position [5786, 137]
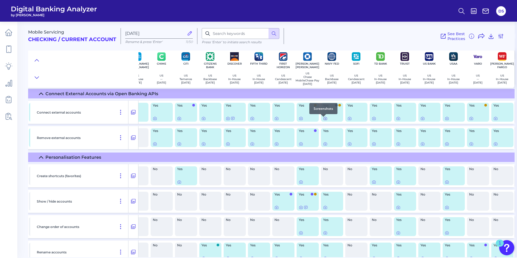
click at [323, 120] on icon at bounding box center [325, 118] width 4 height 4
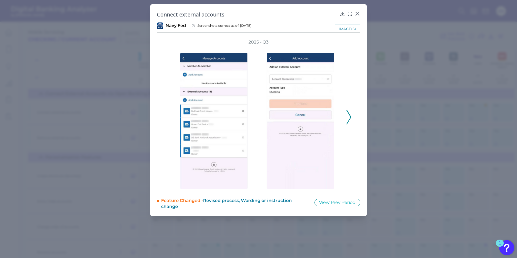
click at [350, 115] on polyline at bounding box center [349, 117] width 4 height 14
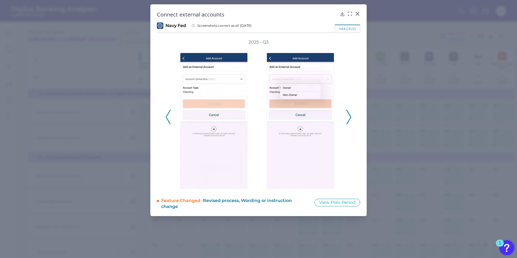
click at [350, 115] on polyline at bounding box center [349, 117] width 4 height 14
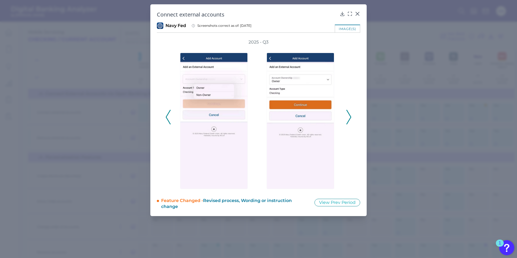
click at [350, 115] on polyline at bounding box center [349, 117] width 4 height 14
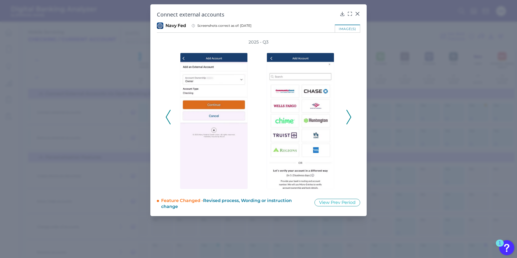
click at [350, 115] on polyline at bounding box center [349, 117] width 4 height 14
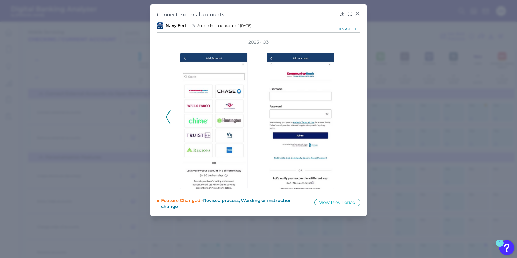
click at [350, 115] on div "2025 - Q3" at bounding box center [259, 114] width 186 height 150
click at [358, 13] on icon at bounding box center [357, 13] width 5 height 5
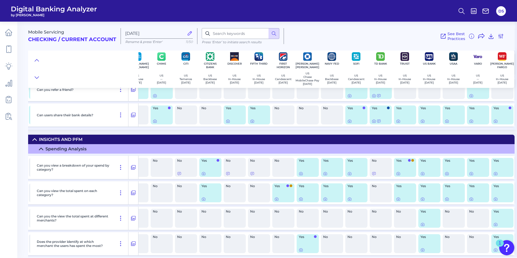
scroll to position [6246, 137]
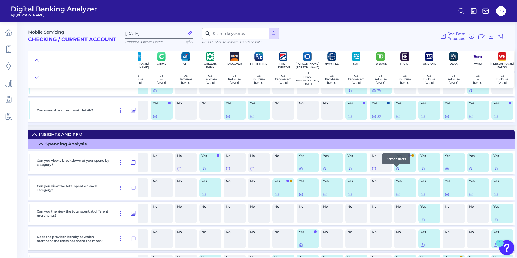
click at [397, 170] on icon at bounding box center [398, 169] width 3 height 3
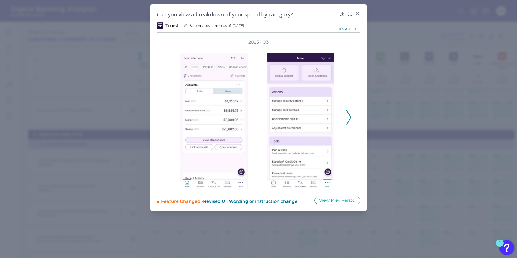
click at [348, 115] on icon at bounding box center [349, 117] width 5 height 15
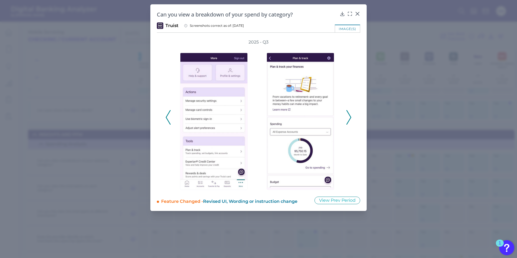
click at [348, 115] on icon at bounding box center [349, 117] width 5 height 15
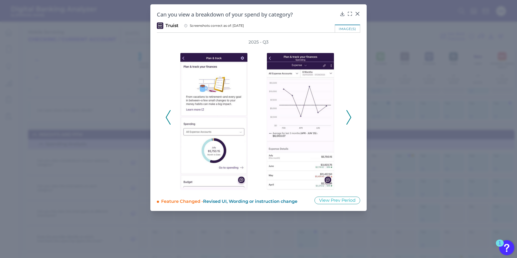
click at [348, 115] on icon at bounding box center [349, 117] width 5 height 15
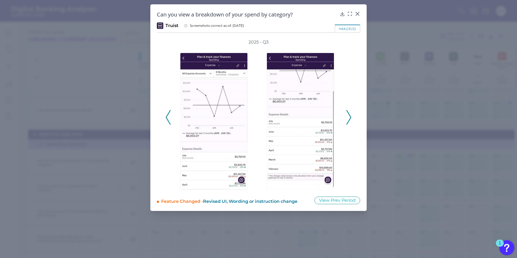
click at [348, 115] on icon at bounding box center [349, 117] width 5 height 15
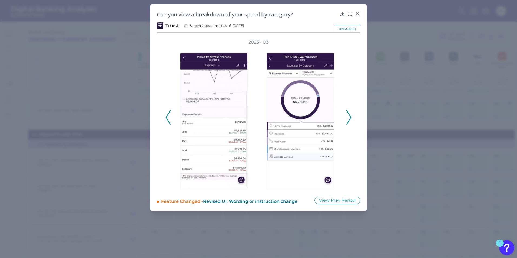
click at [348, 115] on icon at bounding box center [349, 117] width 5 height 15
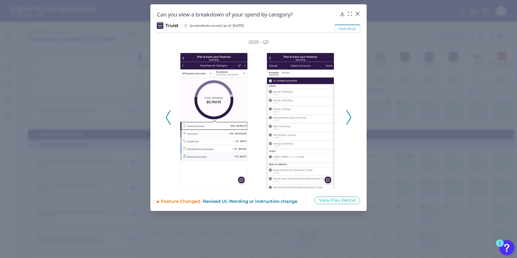
click at [348, 115] on icon at bounding box center [349, 117] width 5 height 15
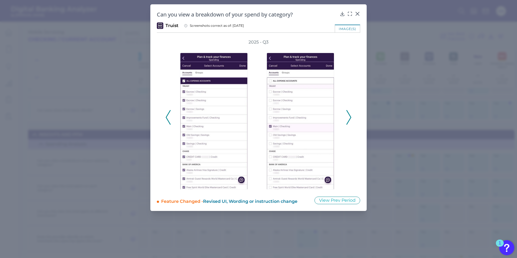
click at [348, 115] on icon at bounding box center [349, 117] width 5 height 15
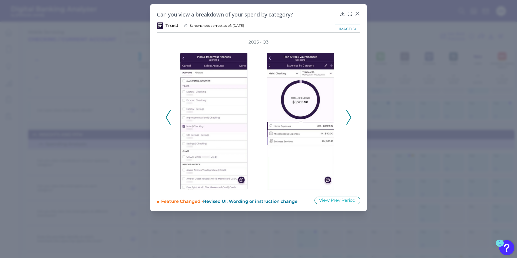
click at [348, 115] on icon at bounding box center [349, 117] width 5 height 15
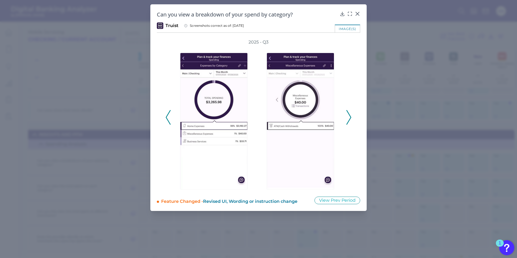
click at [348, 115] on icon at bounding box center [349, 117] width 5 height 15
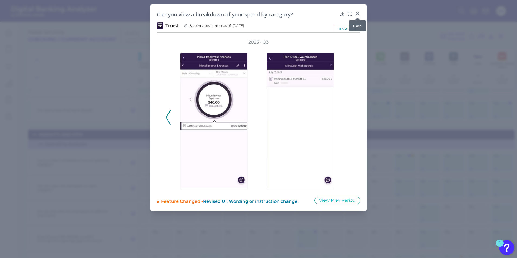
click at [358, 13] on icon at bounding box center [357, 13] width 3 height 3
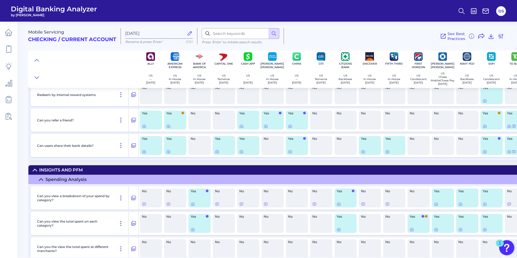
scroll to position [6246, 0]
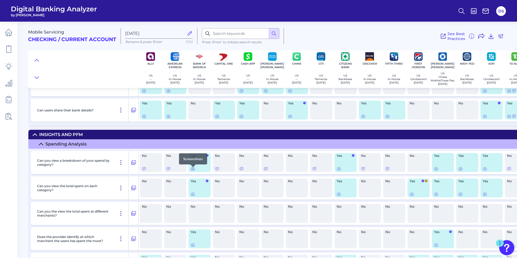
click at [192, 171] on icon at bounding box center [193, 169] width 4 height 4
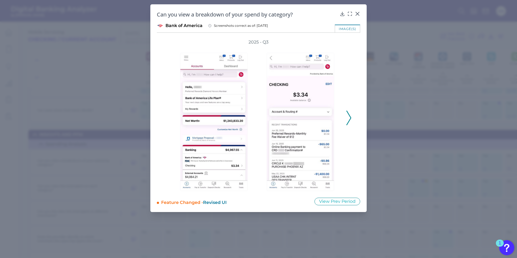
click at [347, 117] on icon at bounding box center [349, 118] width 5 height 15
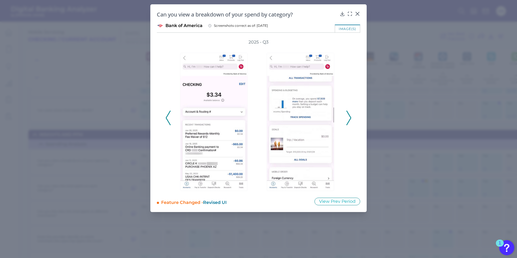
click at [347, 117] on icon at bounding box center [349, 118] width 5 height 15
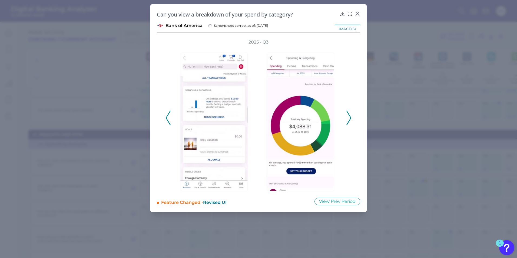
click at [347, 117] on icon at bounding box center [349, 118] width 5 height 15
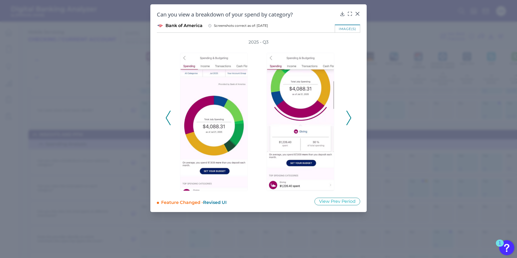
click at [347, 117] on icon at bounding box center [349, 118] width 5 height 15
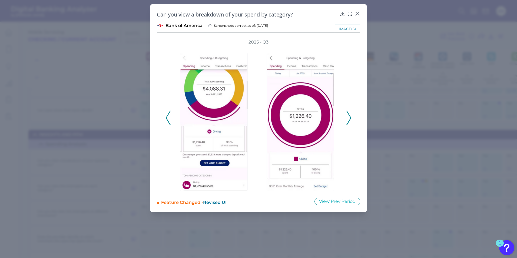
click at [347, 117] on icon at bounding box center [349, 118] width 5 height 15
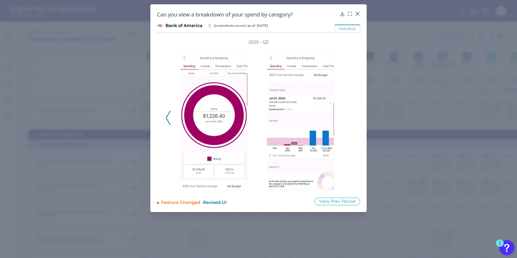
click at [347, 117] on div "2025 - Q3" at bounding box center [259, 115] width 186 height 152
click at [357, 14] on icon at bounding box center [357, 13] width 5 height 5
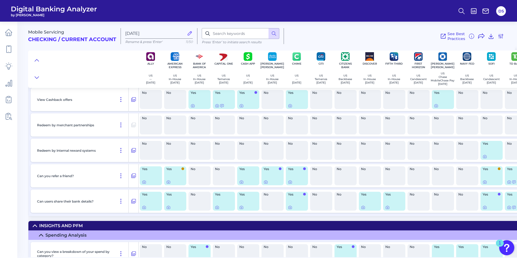
scroll to position [6138, 0]
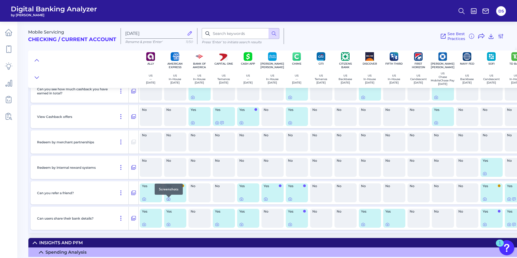
click at [170, 201] on icon at bounding box center [168, 199] width 4 height 4
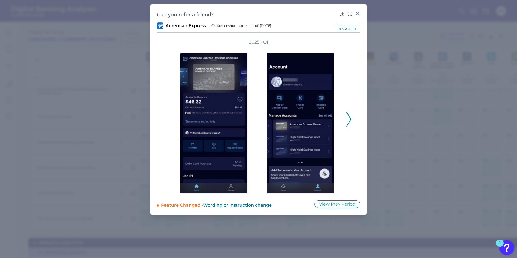
click at [347, 117] on icon at bounding box center [349, 119] width 5 height 15
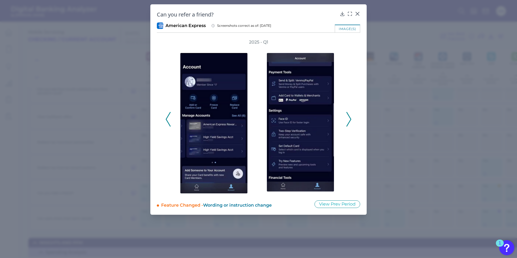
click at [347, 117] on icon at bounding box center [349, 119] width 5 height 15
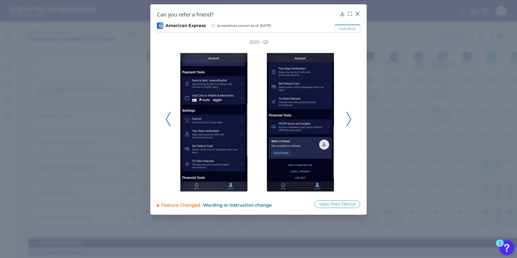
click at [347, 117] on icon at bounding box center [349, 119] width 5 height 15
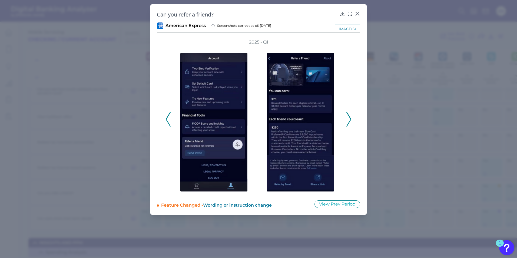
click at [347, 117] on icon at bounding box center [349, 119] width 5 height 15
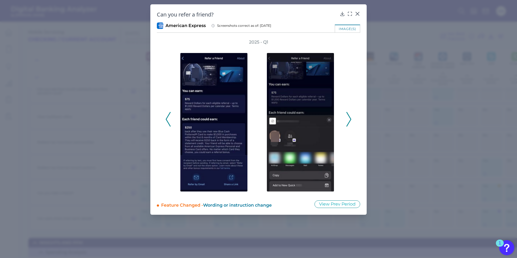
click at [347, 117] on icon at bounding box center [349, 119] width 5 height 15
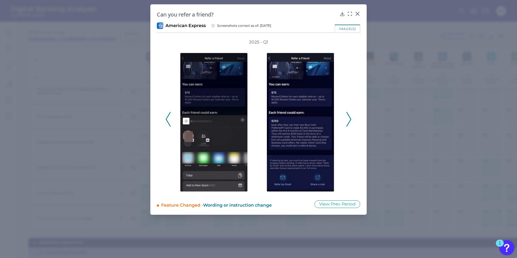
click at [347, 117] on icon at bounding box center [349, 119] width 5 height 15
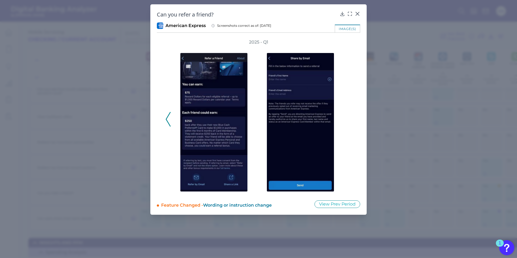
click at [347, 117] on div "2025 - Q1" at bounding box center [259, 116] width 186 height 155
click at [358, 14] on icon at bounding box center [357, 13] width 3 height 3
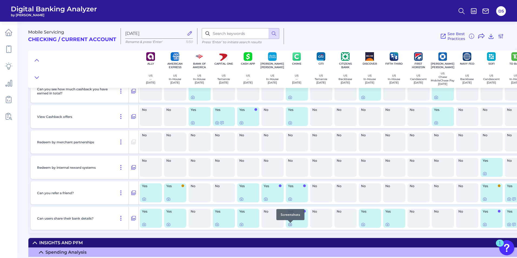
click at [291, 227] on icon at bounding box center [290, 224] width 4 height 4
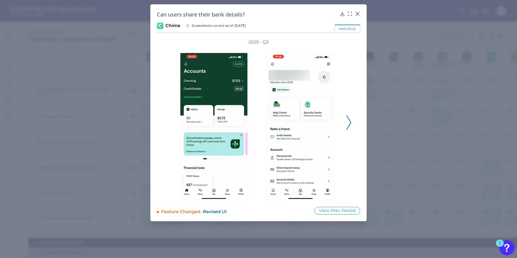
click at [349, 121] on icon at bounding box center [349, 122] width 5 height 15
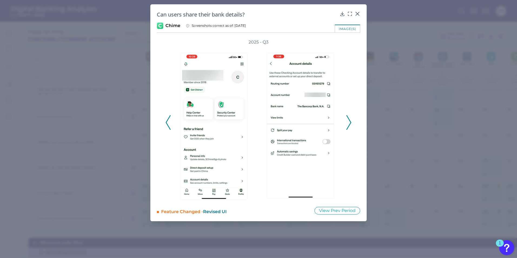
click at [349, 121] on icon at bounding box center [349, 122] width 5 height 15
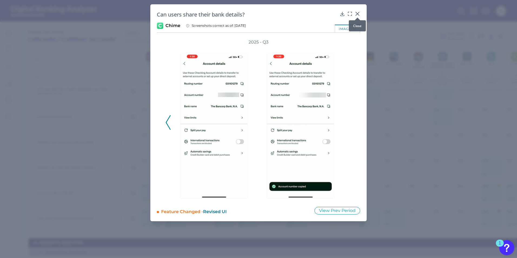
click at [359, 14] on icon at bounding box center [357, 13] width 5 height 5
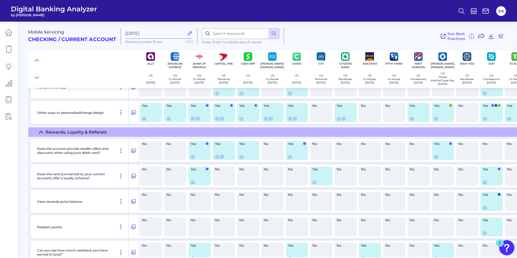
scroll to position [6003, 0]
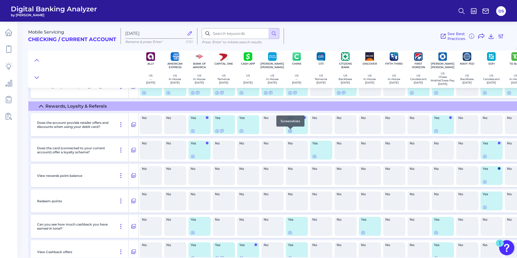
click at [290, 132] on icon at bounding box center [290, 131] width 4 height 4
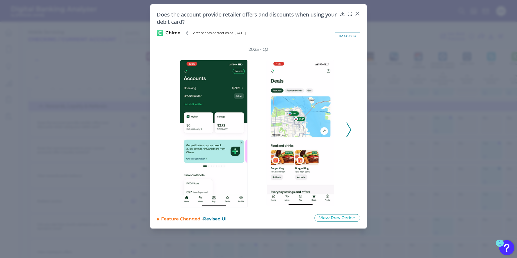
click at [348, 130] on icon at bounding box center [349, 130] width 5 height 15
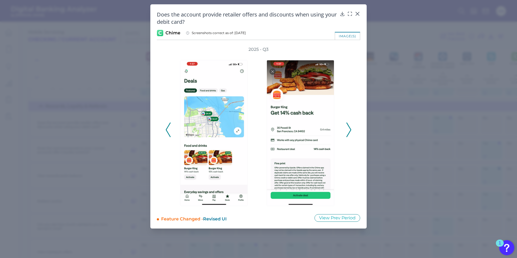
click at [348, 130] on icon at bounding box center [349, 130] width 5 height 15
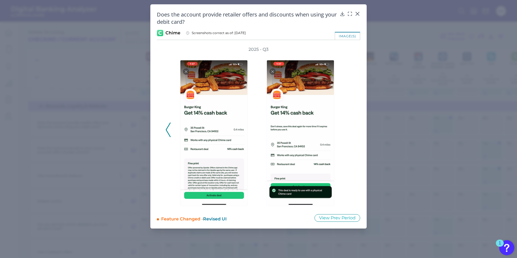
click at [348, 130] on div "2025 - Q3" at bounding box center [259, 127] width 186 height 161
click at [358, 13] on icon at bounding box center [357, 13] width 5 height 5
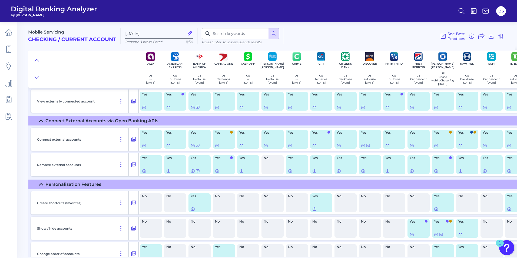
scroll to position [5651, 0]
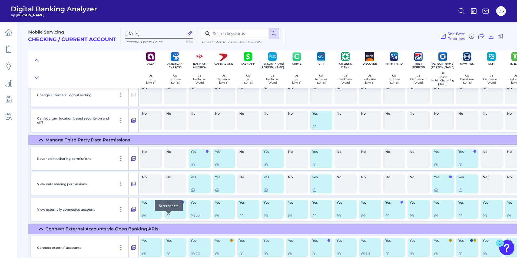
click at [168, 218] on icon at bounding box center [168, 216] width 4 height 4
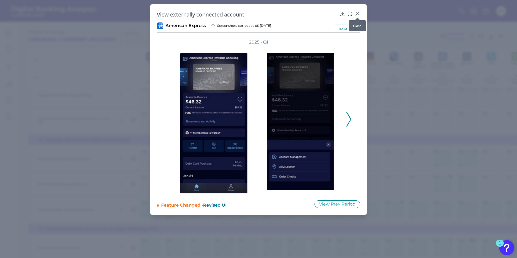
click at [359, 14] on icon at bounding box center [357, 13] width 5 height 5
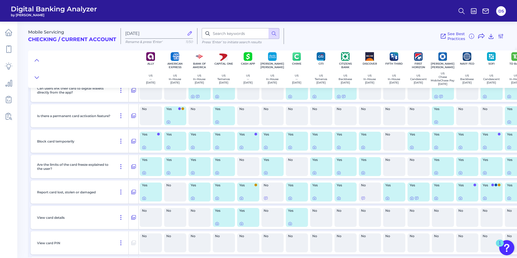
scroll to position [7870, 0]
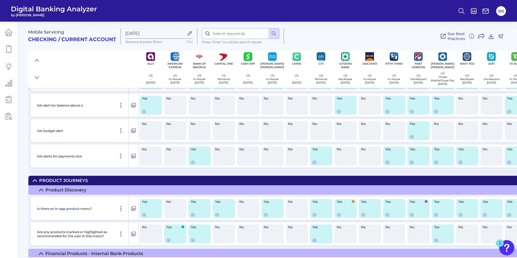
click at [309, 42] on div "See Best Practices Filters Clear all filters Experience Reset Mobile Servicing …" at bounding box center [394, 36] width 220 height 16
